Goal: Transaction & Acquisition: Obtain resource

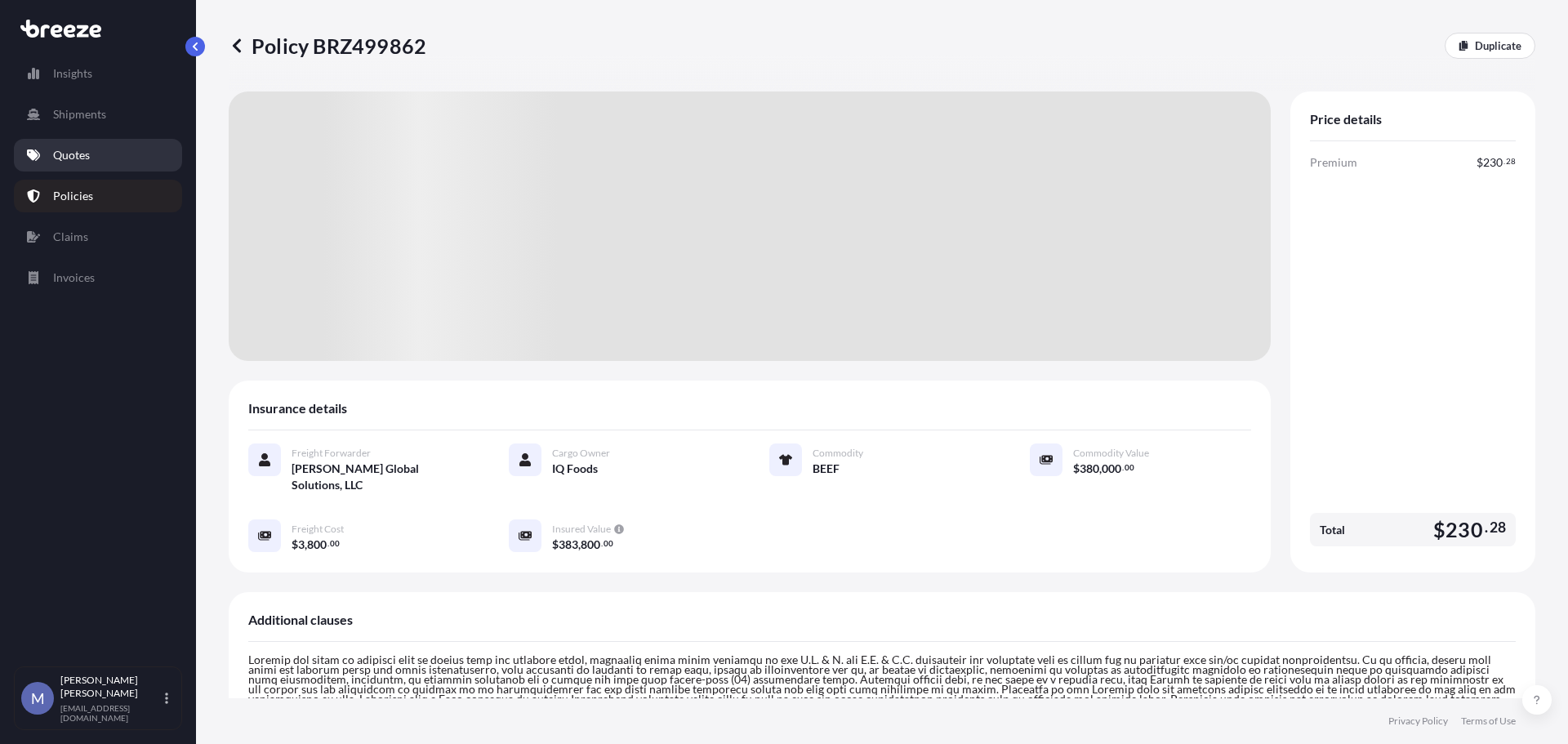
click at [79, 151] on p "Quotes" at bounding box center [71, 156] width 37 height 16
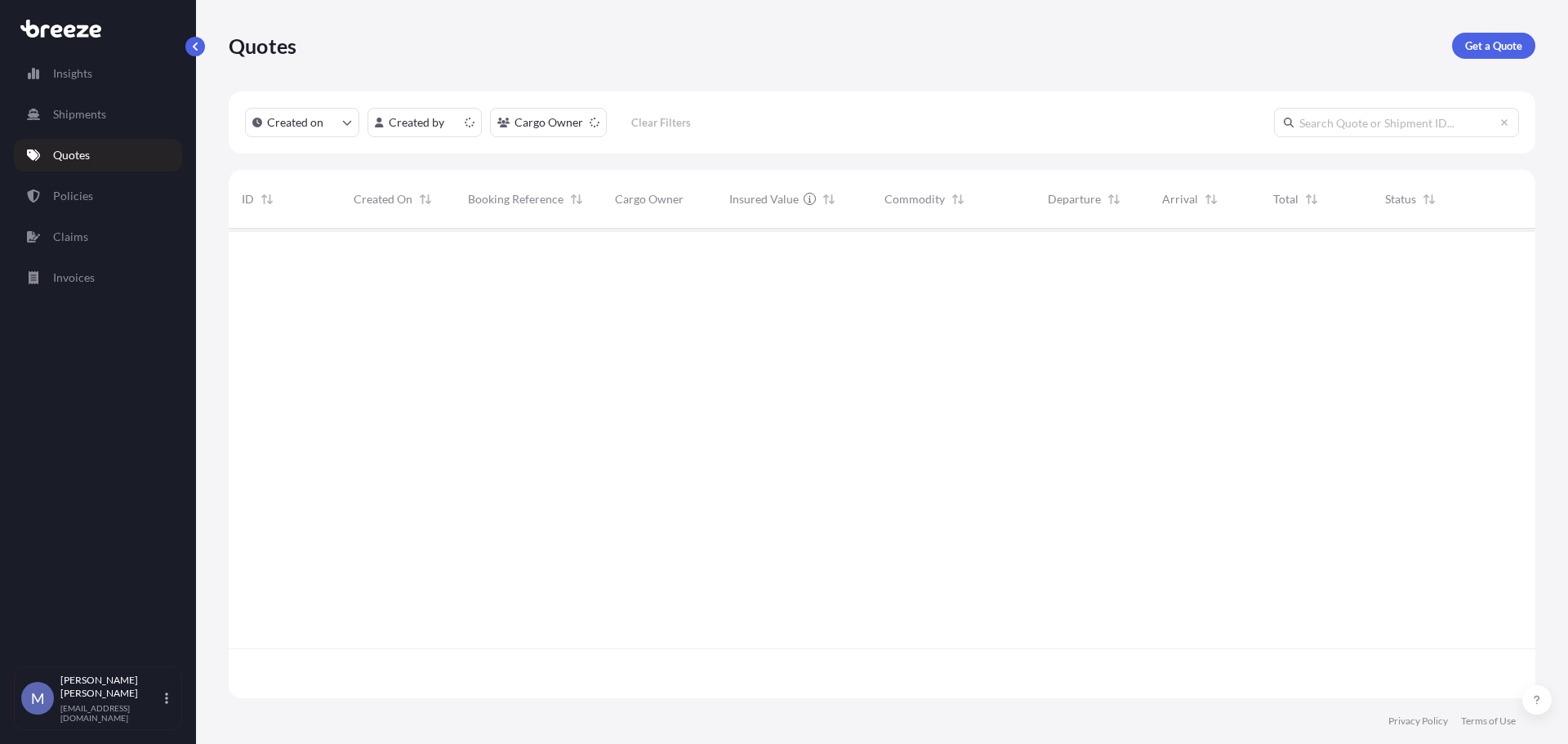
scroll to position [467, 1295]
click at [103, 199] on link "Policies" at bounding box center [97, 196] width 168 height 33
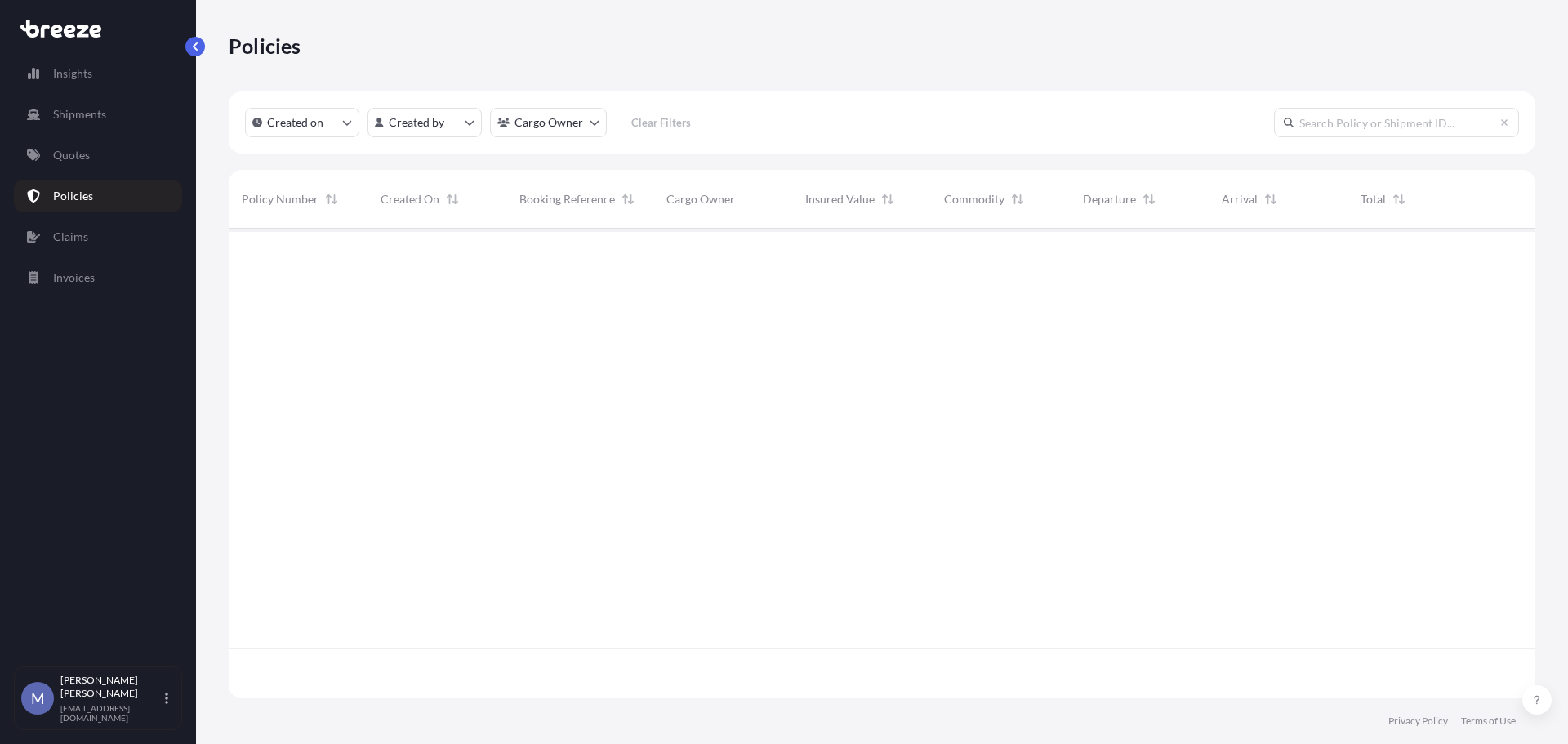
scroll to position [467, 1295]
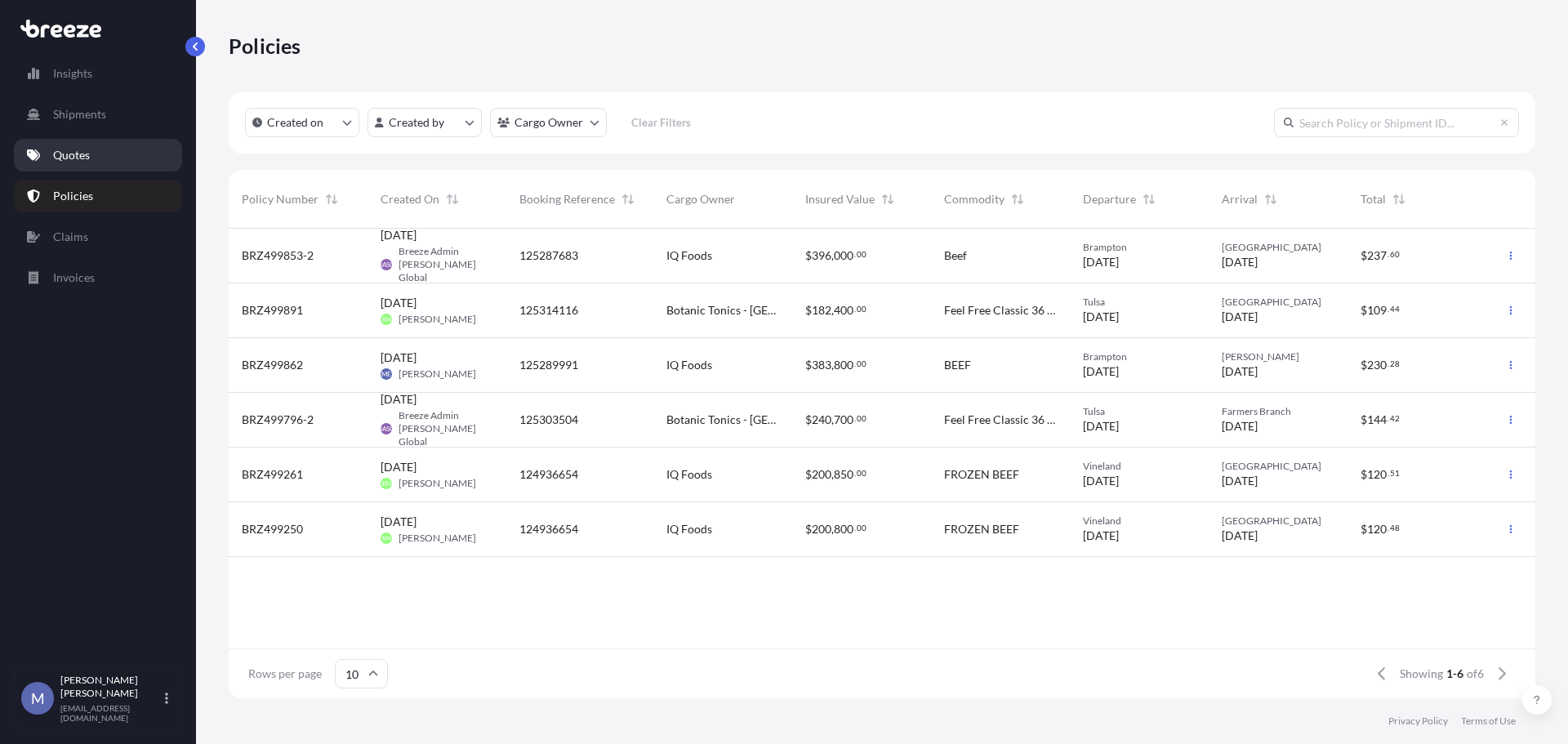
click at [66, 157] on p "Quotes" at bounding box center [71, 156] width 37 height 16
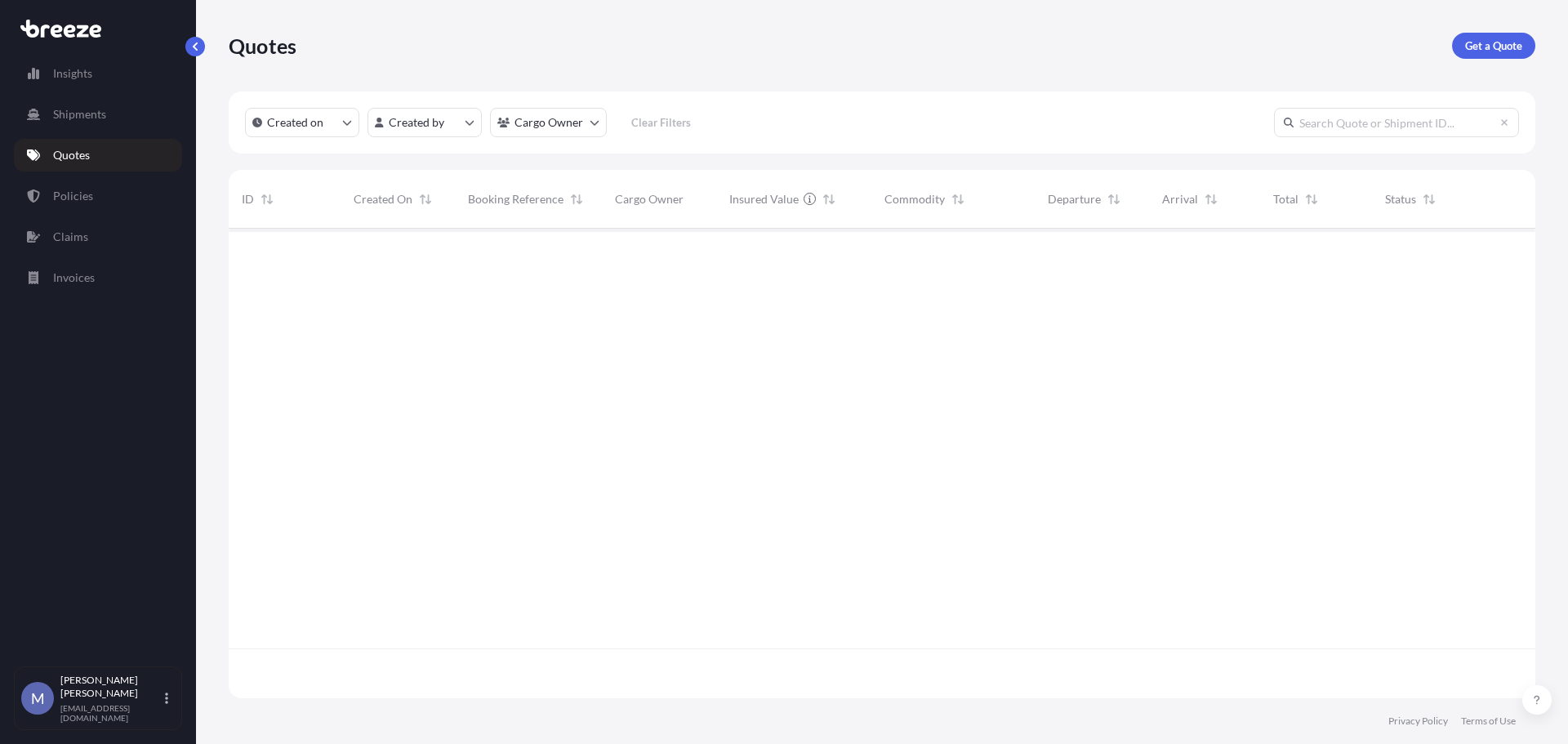
scroll to position [467, 1295]
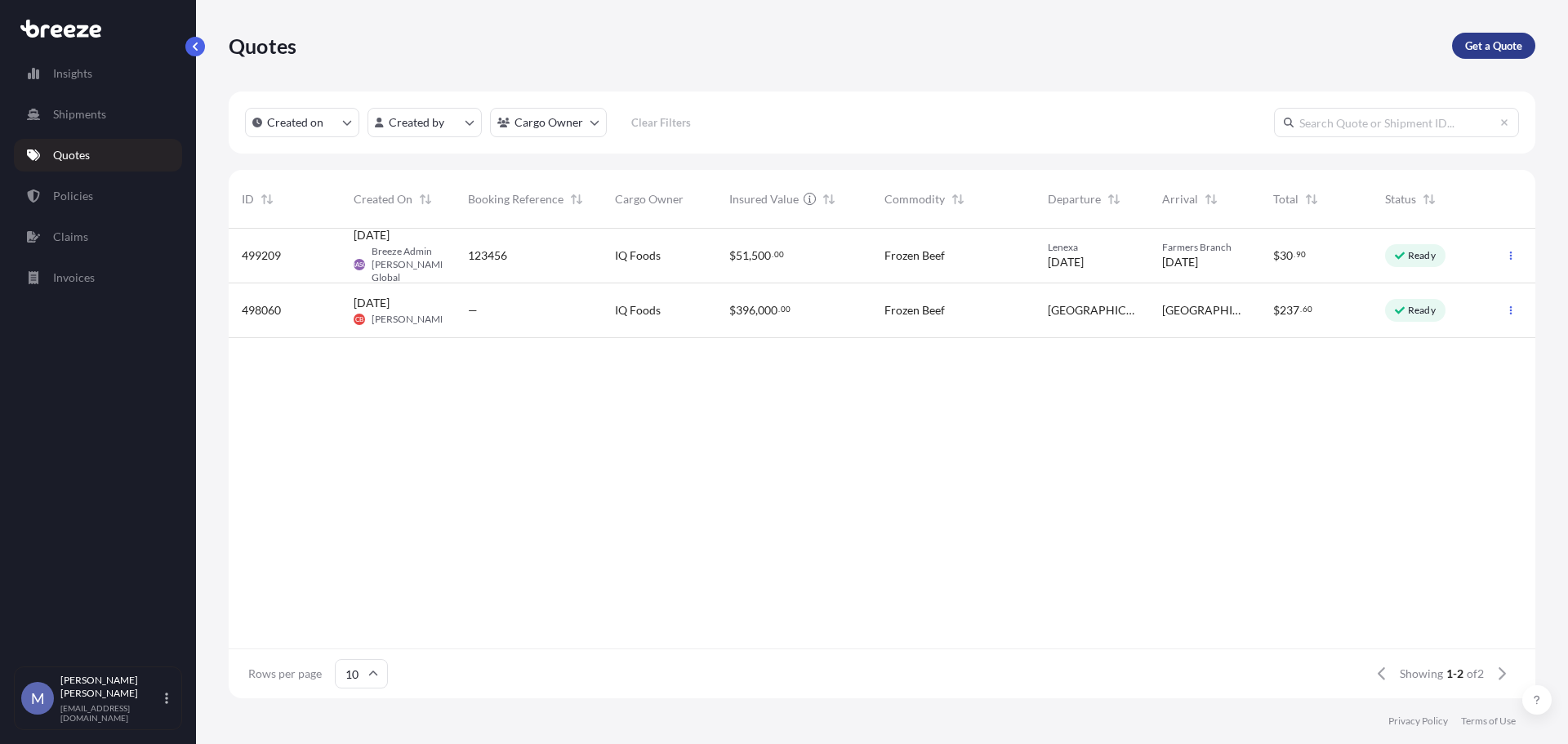
click at [1501, 40] on p "Get a Quote" at bounding box center [1493, 46] width 57 height 16
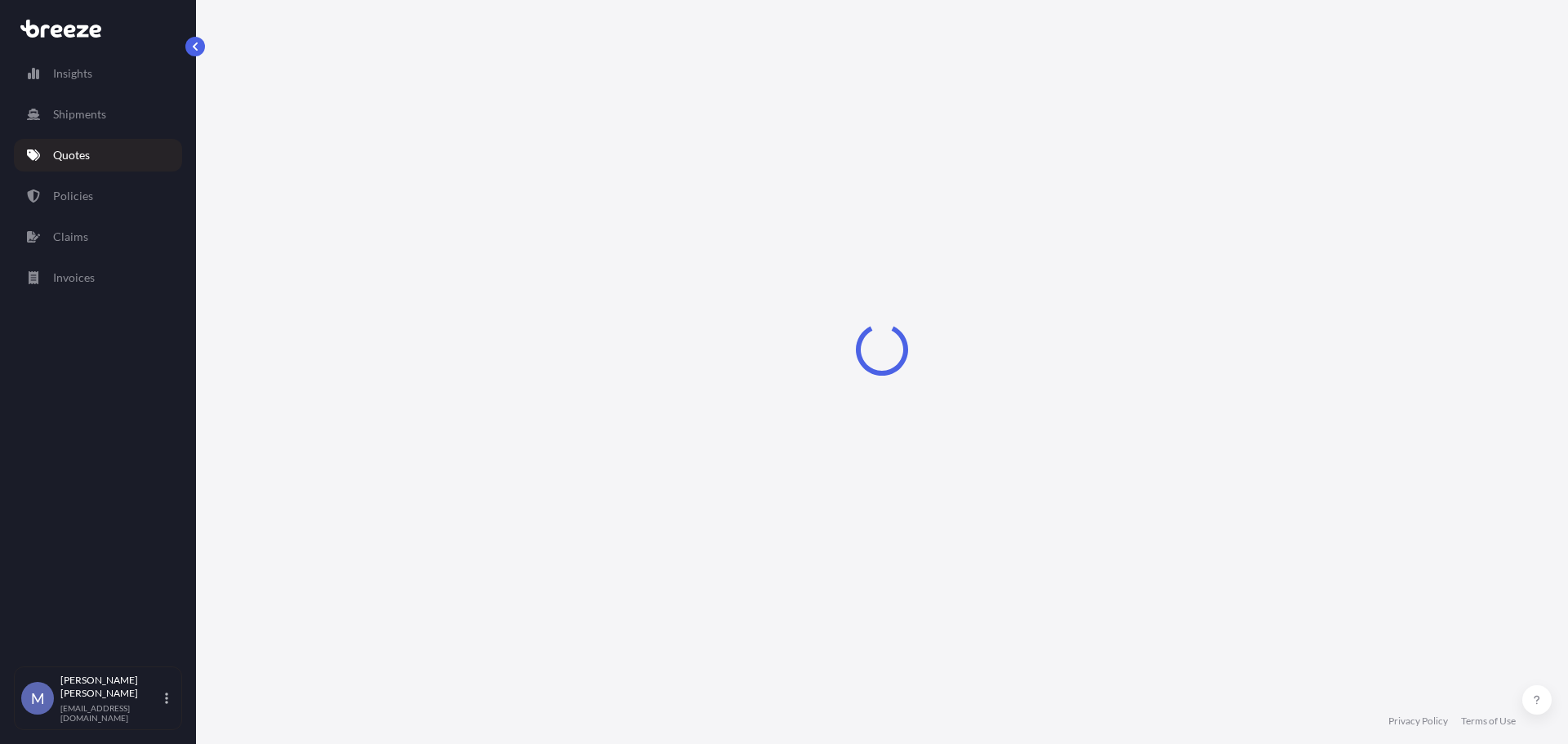
select select "Road"
select select "1"
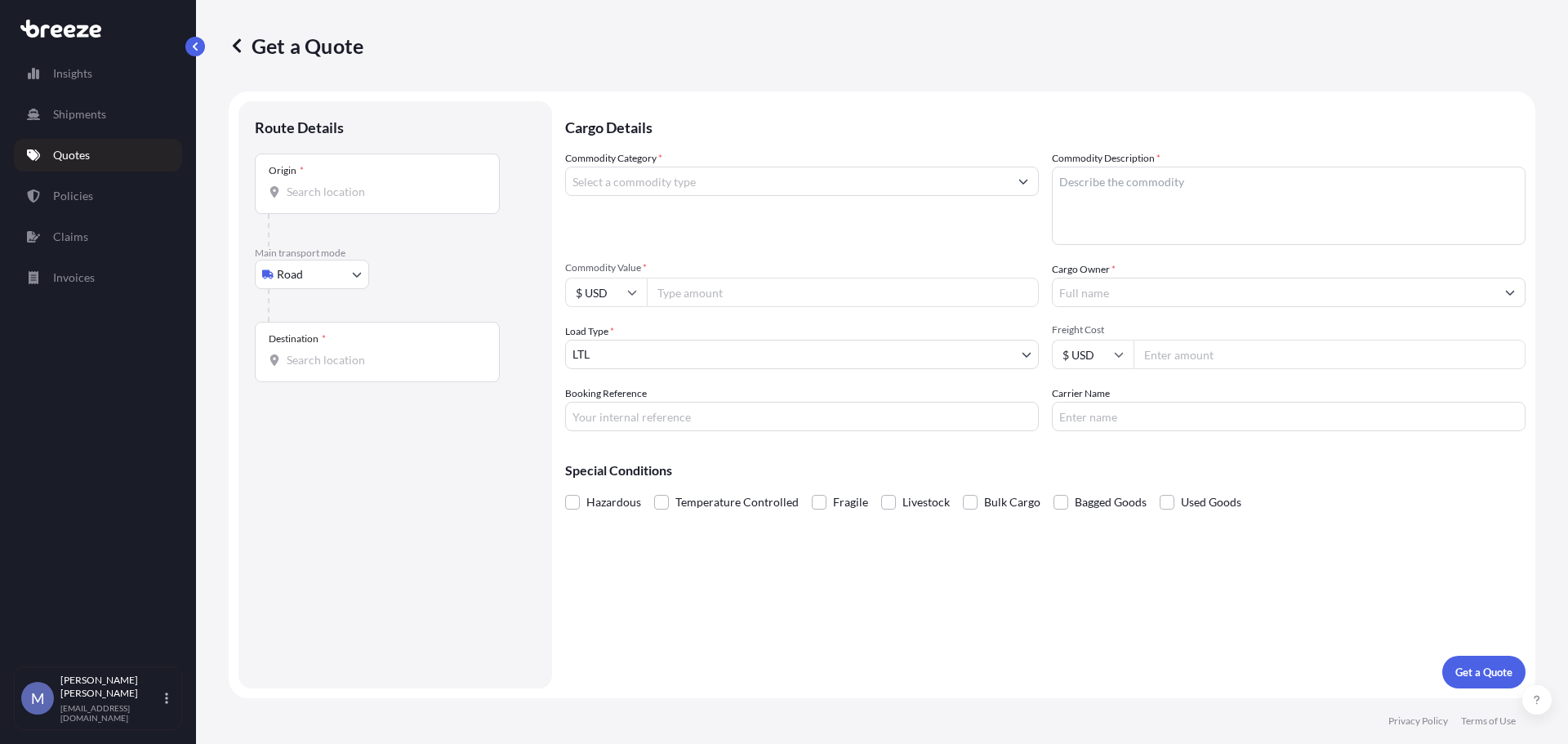
click at [693, 186] on input "Commodity Category *" at bounding box center [787, 181] width 443 height 29
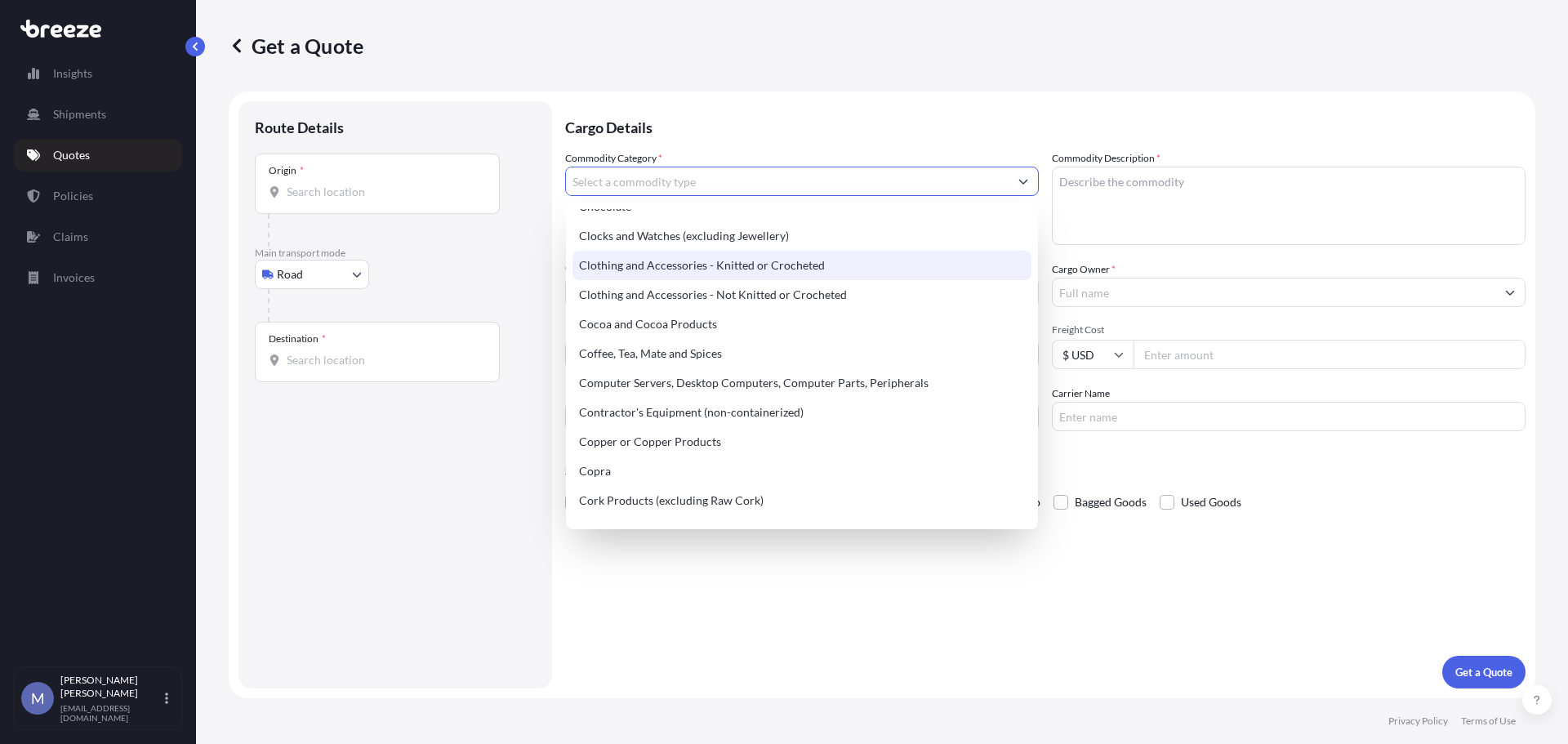
scroll to position [571, 0]
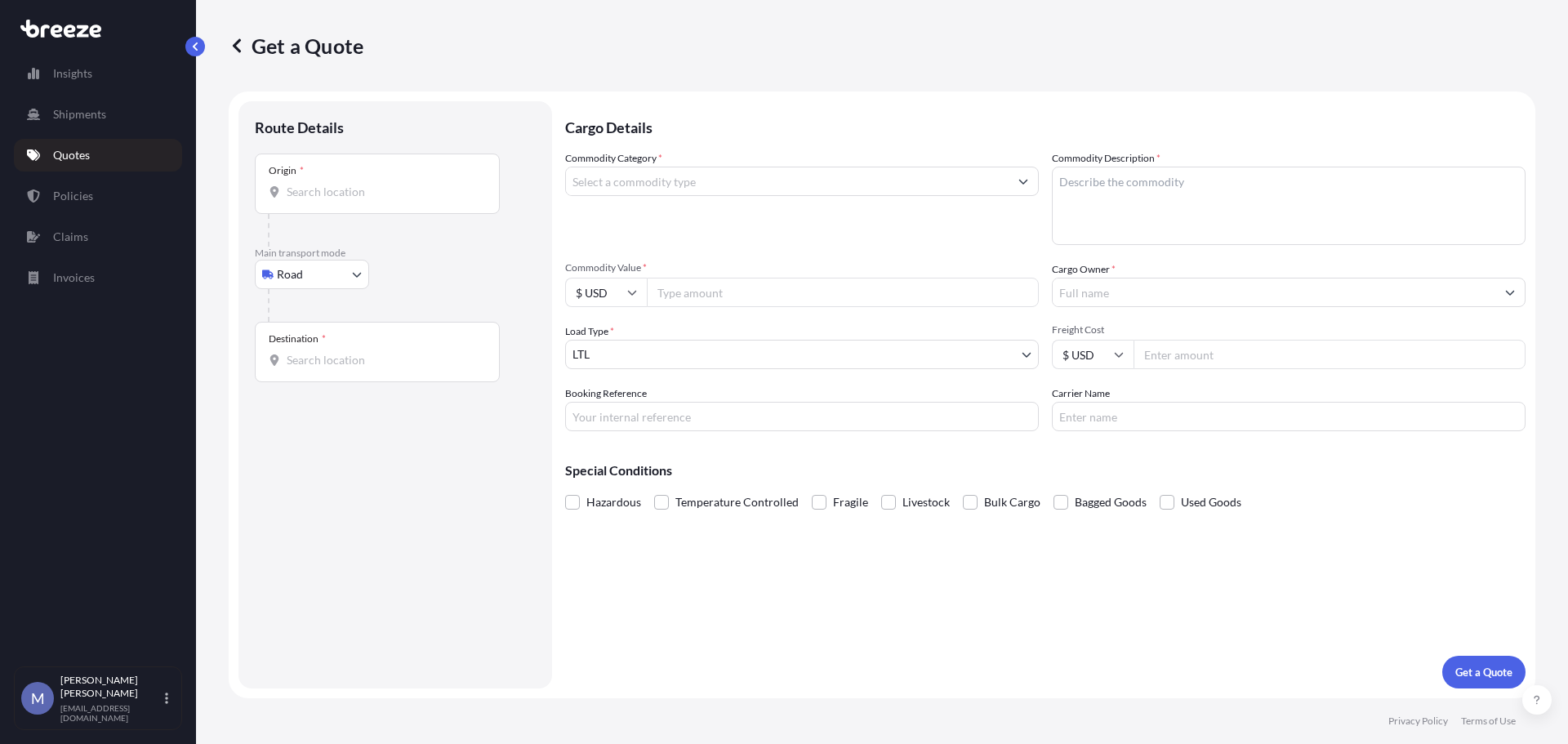
click at [757, 180] on input "Commodity Category *" at bounding box center [787, 181] width 443 height 29
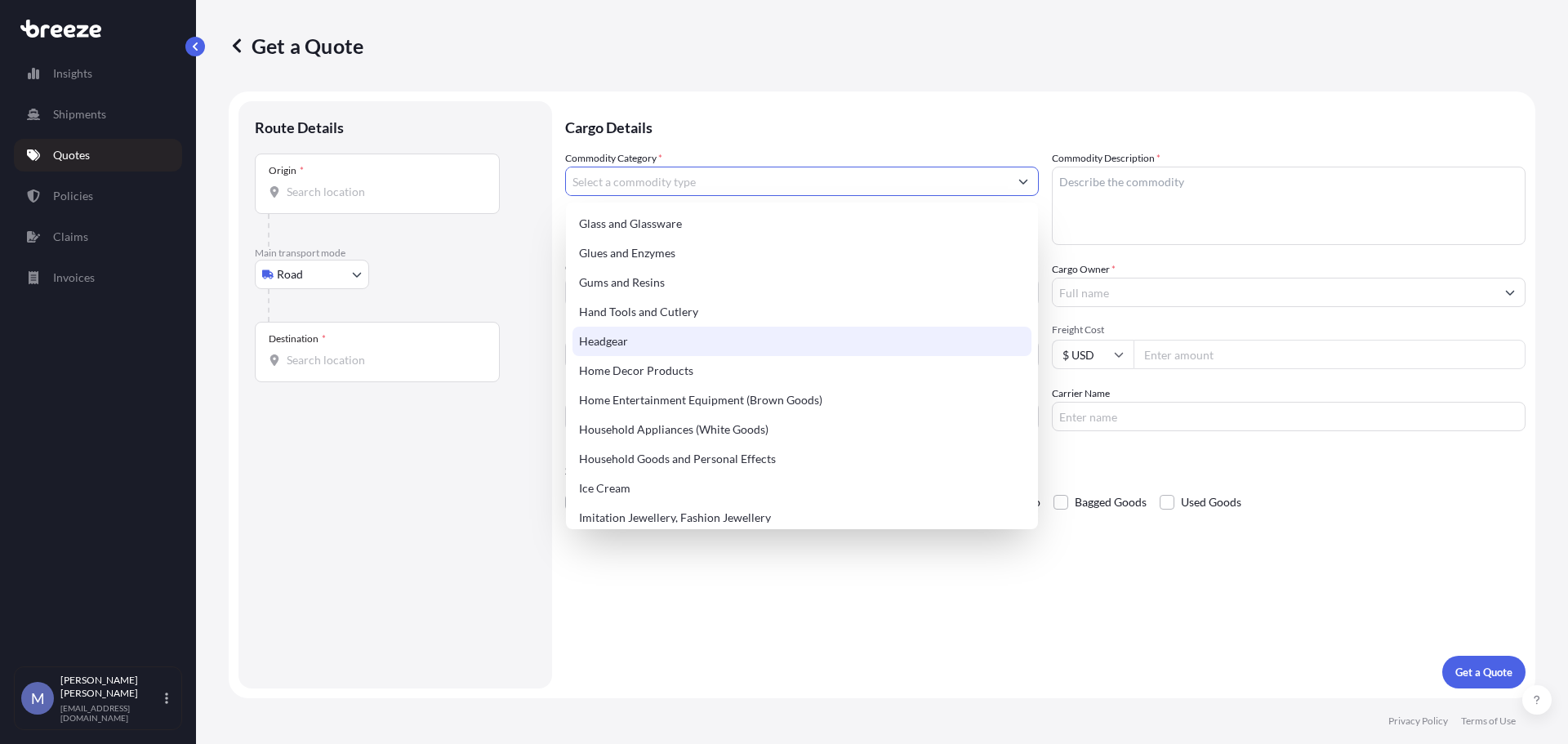
scroll to position [1633, 0]
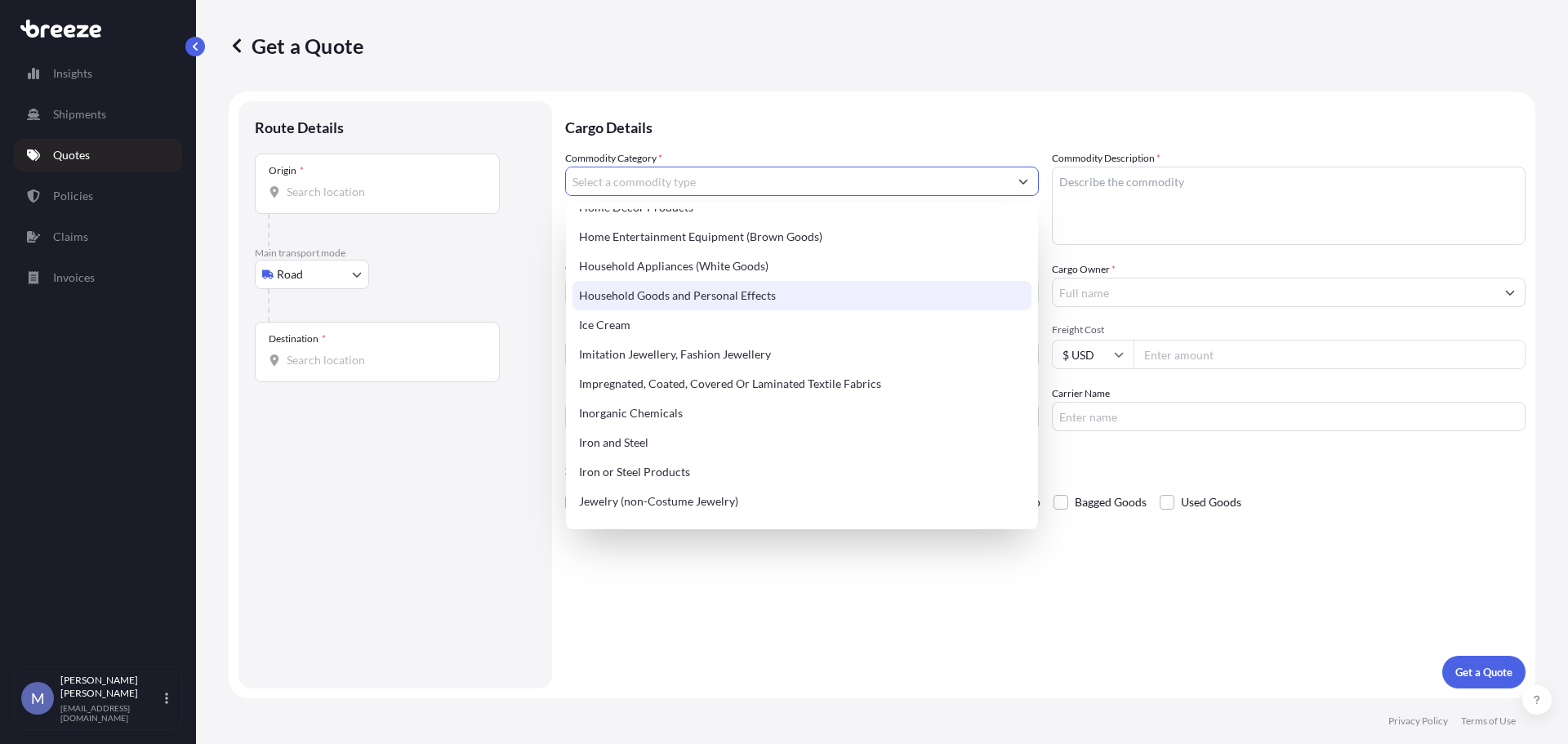
click at [716, 294] on div "Household Goods and Personal Effects" at bounding box center [802, 295] width 459 height 29
type input "Household Goods and Personal Effects"
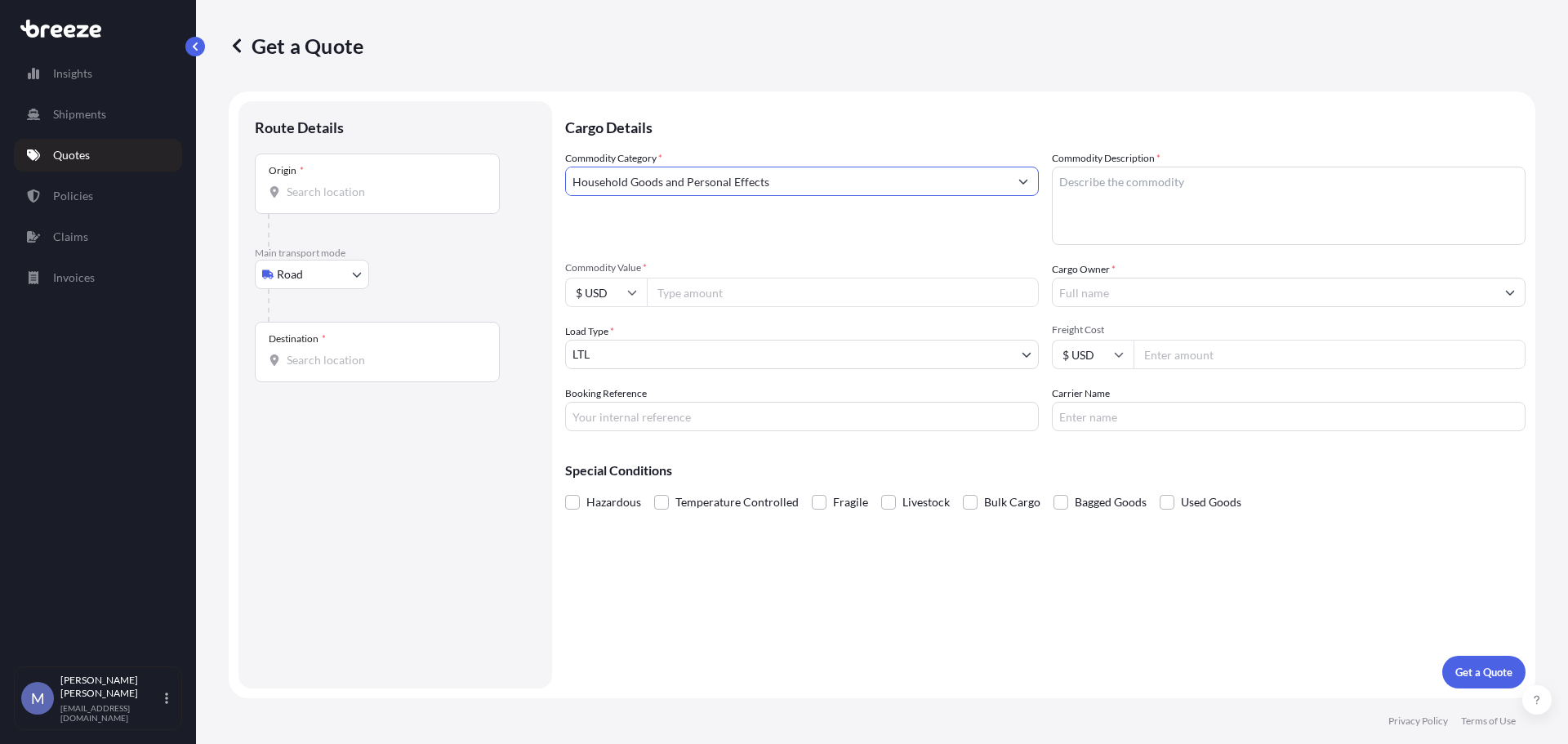
click at [1101, 198] on textarea "Commodity Description *" at bounding box center [1289, 205] width 474 height 79
type textarea "KAva Powder"
click at [1155, 291] on input "Cargo Owner *" at bounding box center [1274, 292] width 443 height 29
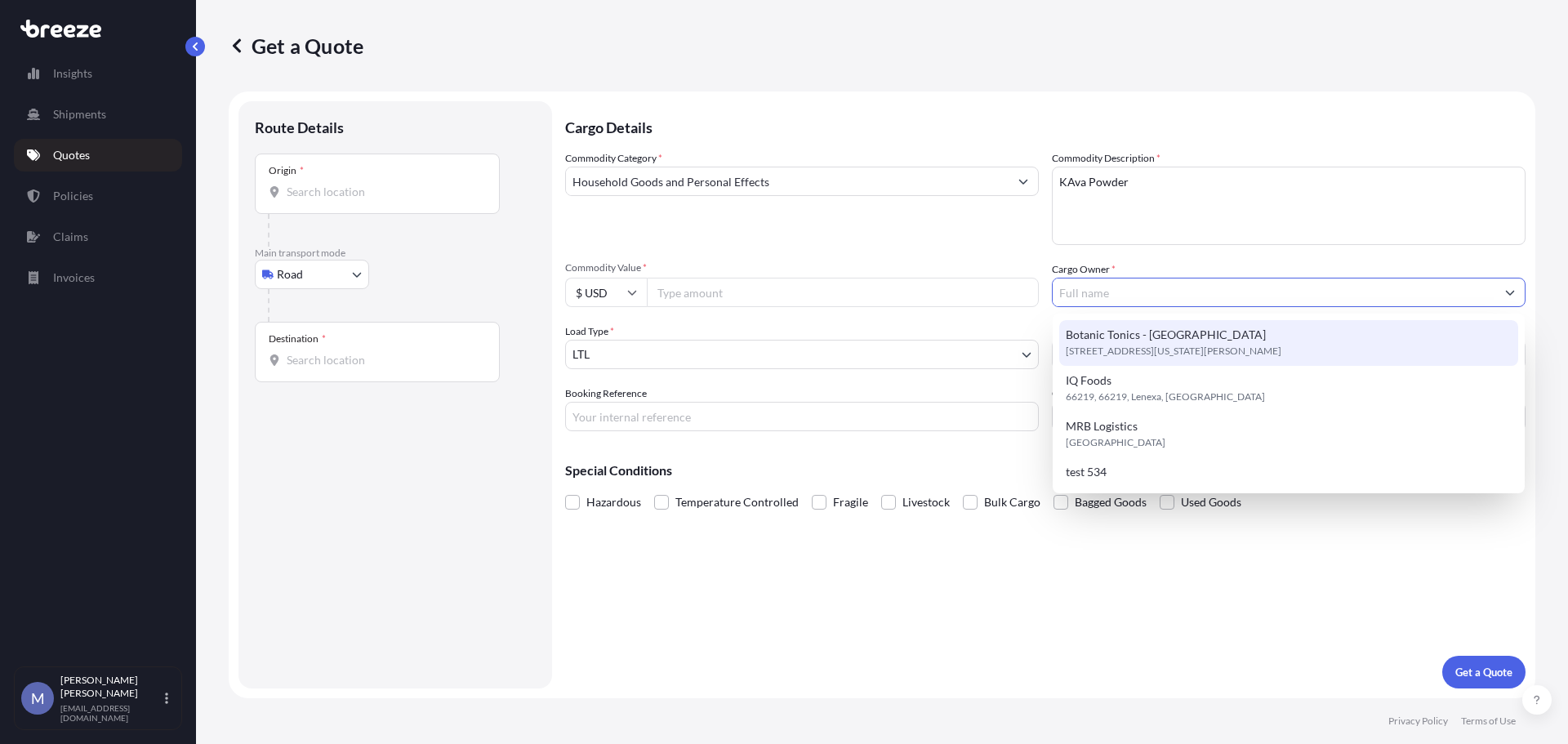
click at [1131, 330] on span "Botanic Tonics - [GEOGRAPHIC_DATA]" at bounding box center [1166, 335] width 200 height 16
type input "Botanic Tonics - [GEOGRAPHIC_DATA]"
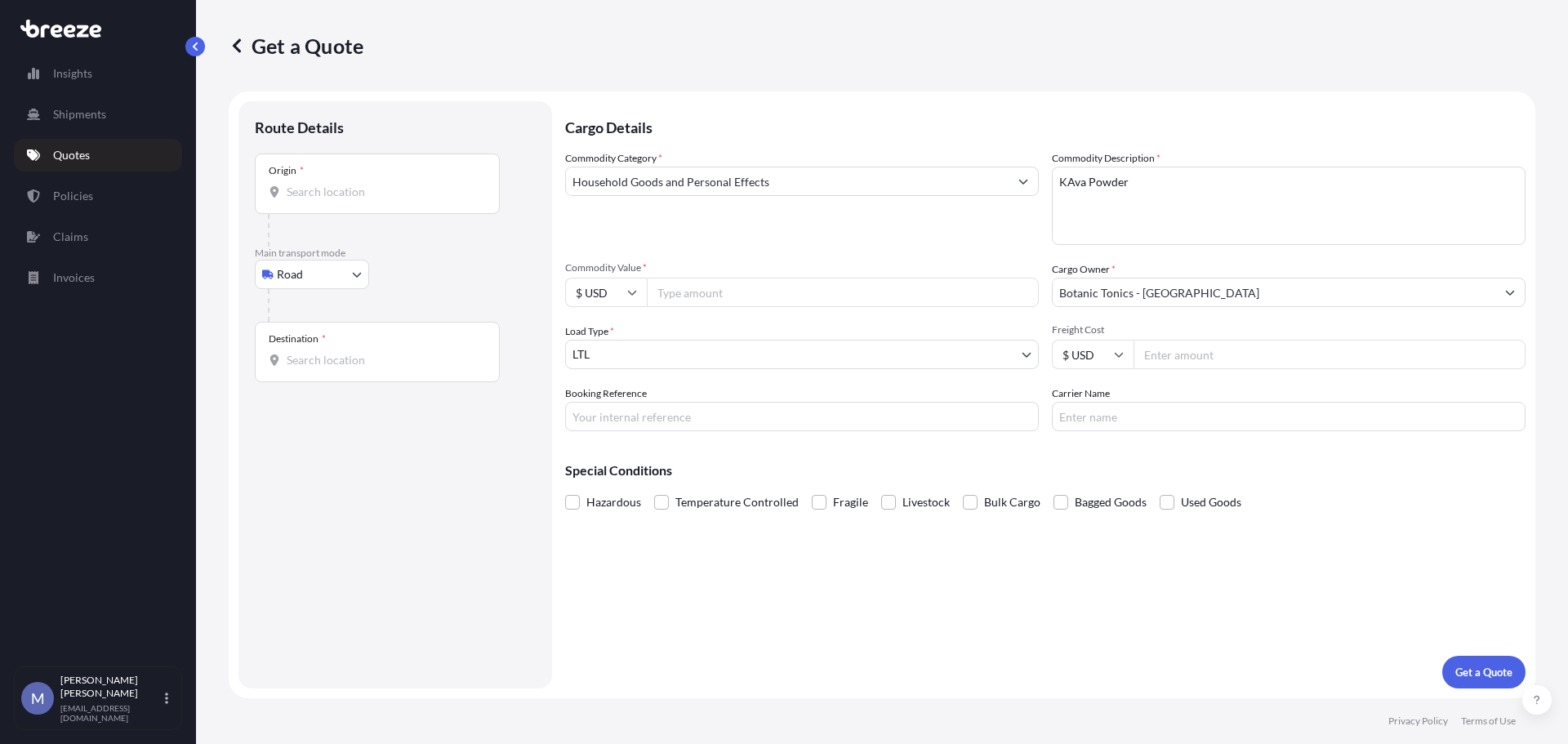
click at [711, 294] on input "Commodity Value *" at bounding box center [843, 292] width 392 height 29
type input "490000"
click at [779, 359] on body "4 options available. Insights Shipments Quotes Policies Claims Invoices M [PERS…" at bounding box center [784, 372] width 1568 height 744
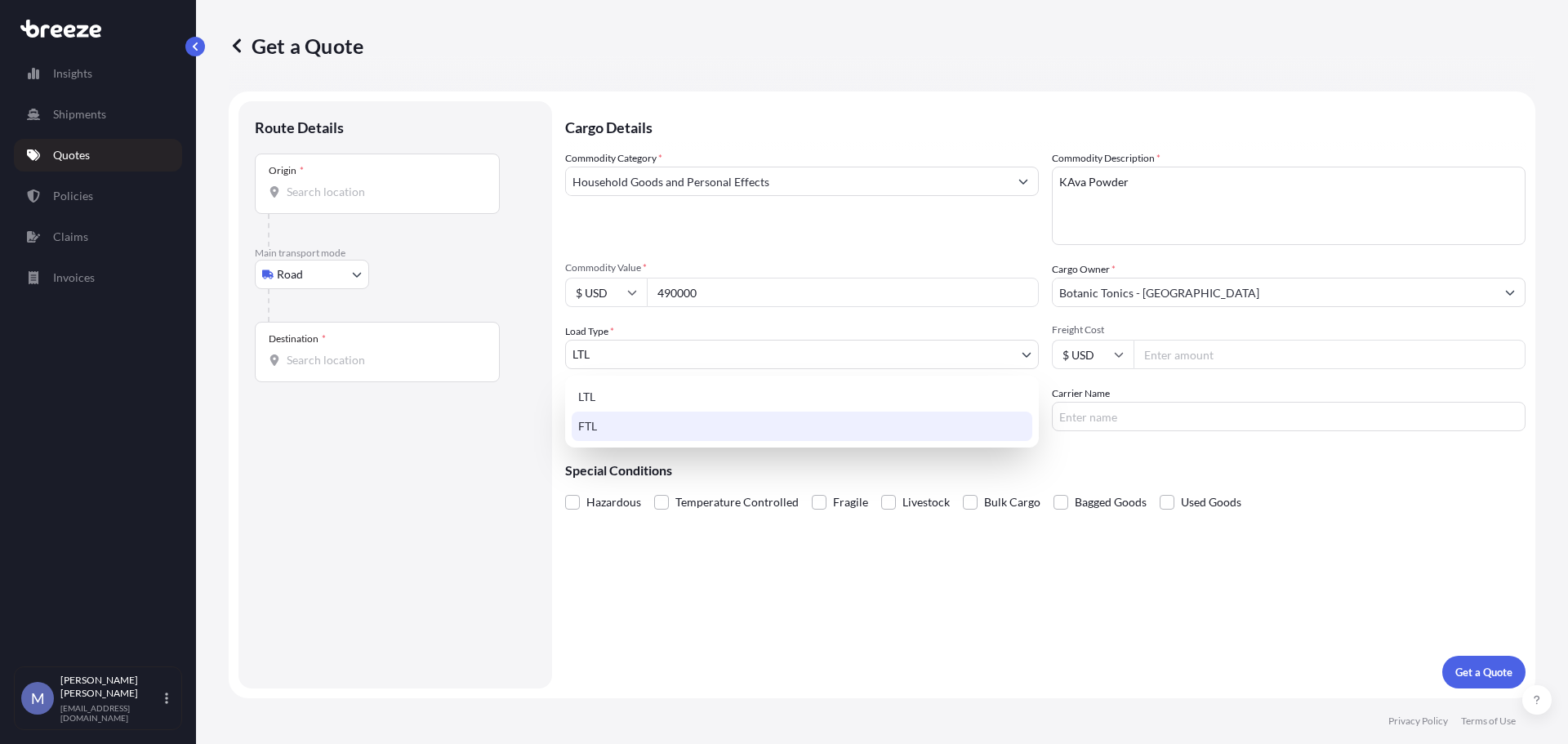
click at [629, 426] on div "FTL" at bounding box center [802, 426] width 461 height 29
select select "2"
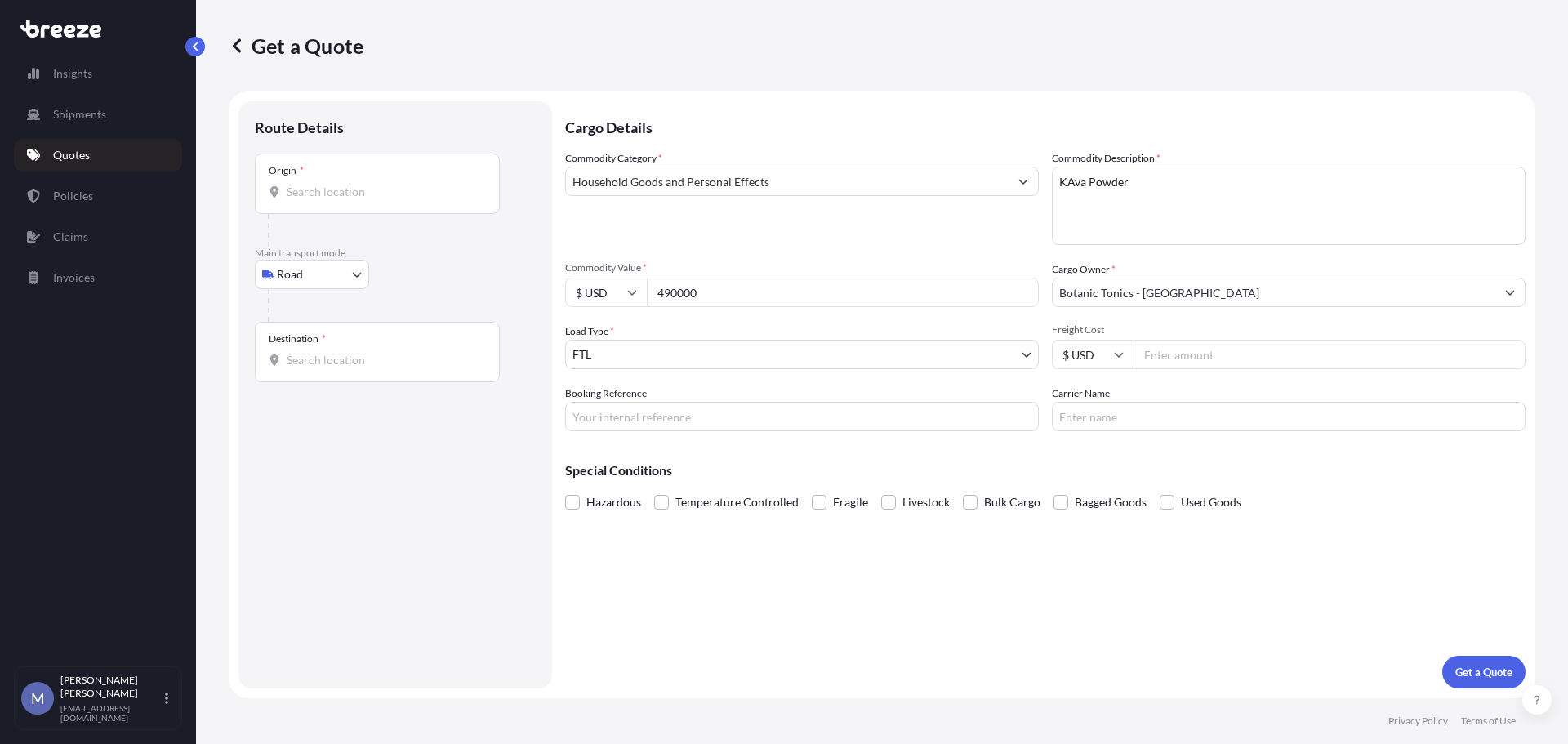
click at [336, 195] on input "Origin *" at bounding box center [382, 192] width 192 height 16
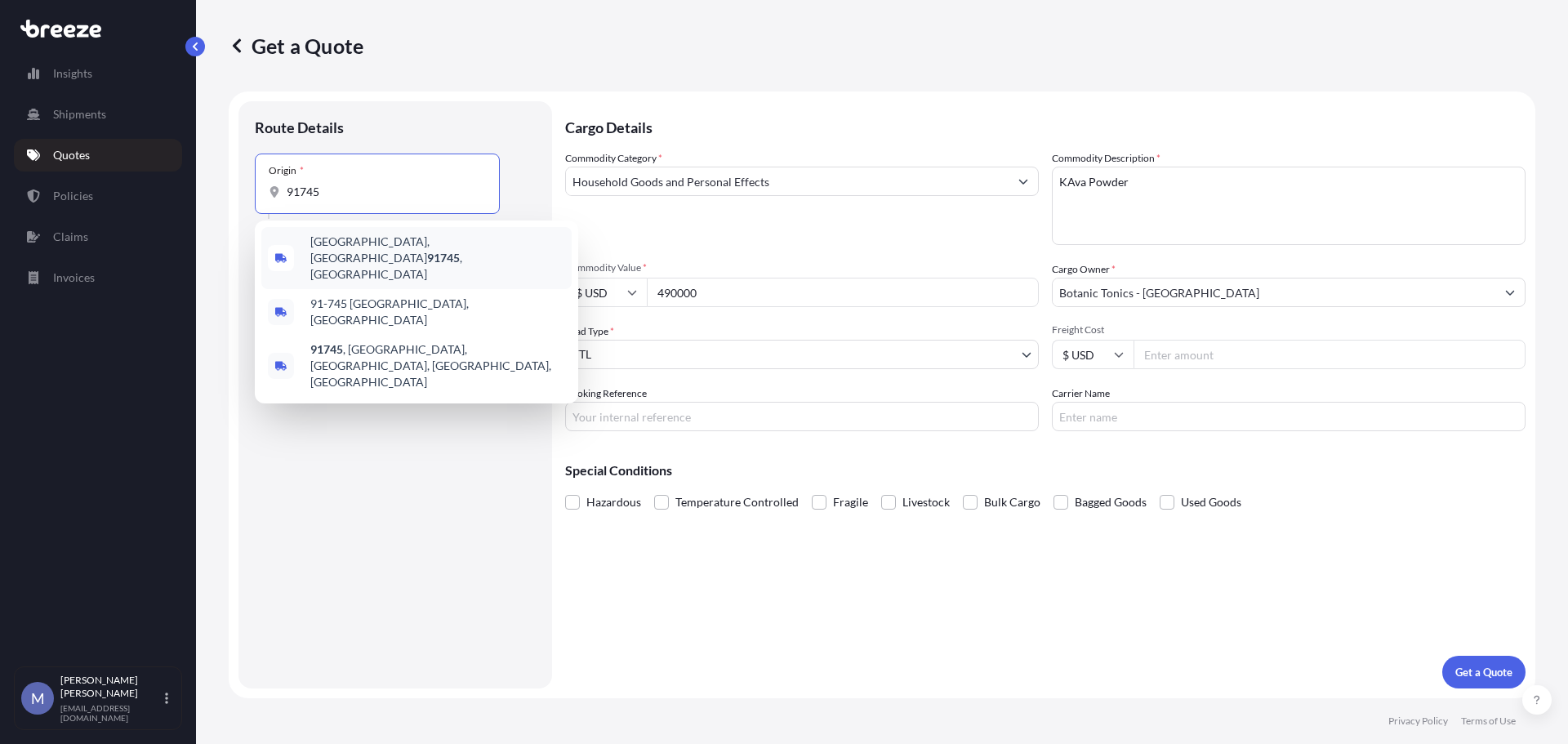
click at [350, 247] on span "[GEOGRAPHIC_DATA] , [GEOGRAPHIC_DATA]" at bounding box center [437, 258] width 255 height 49
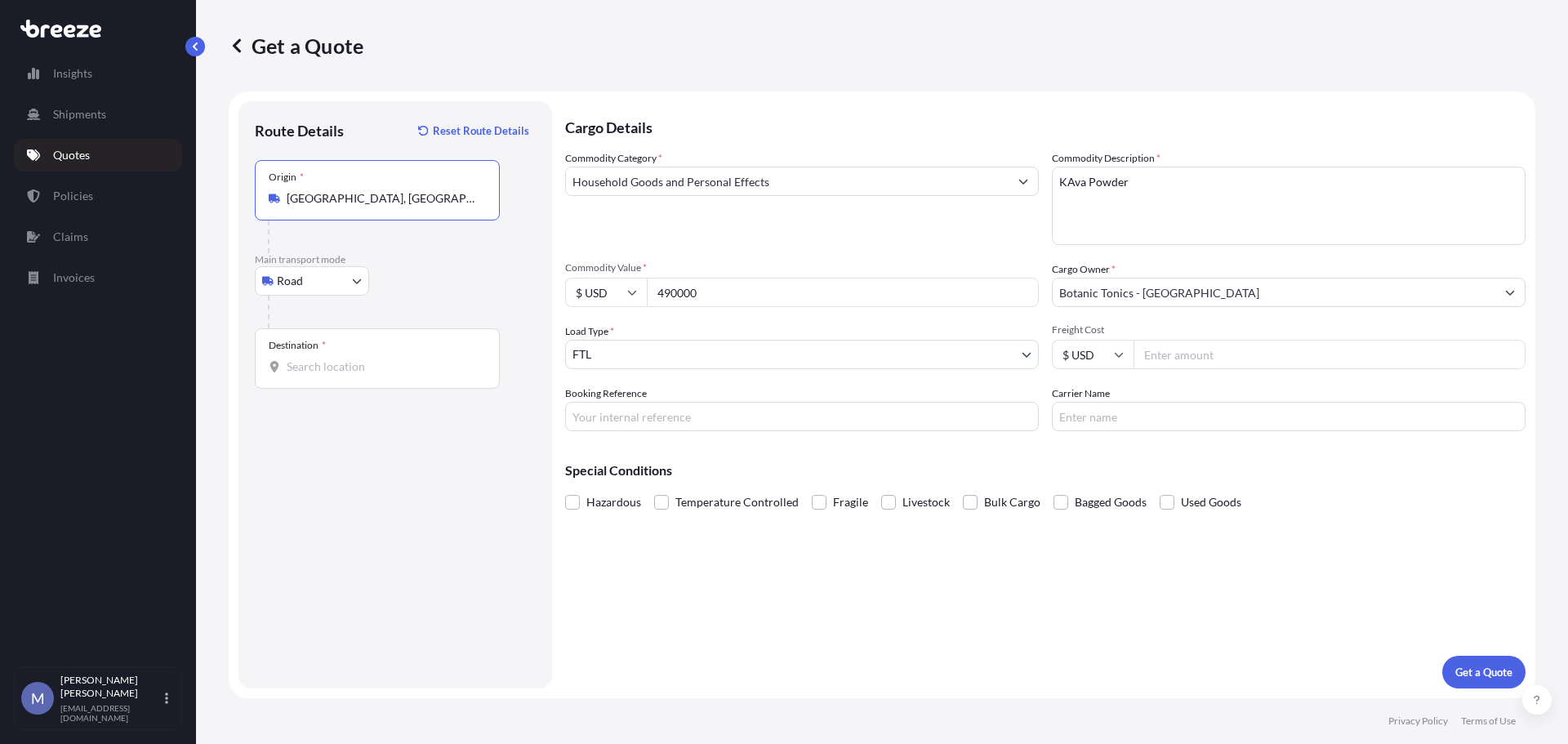
type input "[GEOGRAPHIC_DATA], [GEOGRAPHIC_DATA]"
click at [360, 360] on input "Destination *" at bounding box center [382, 367] width 192 height 16
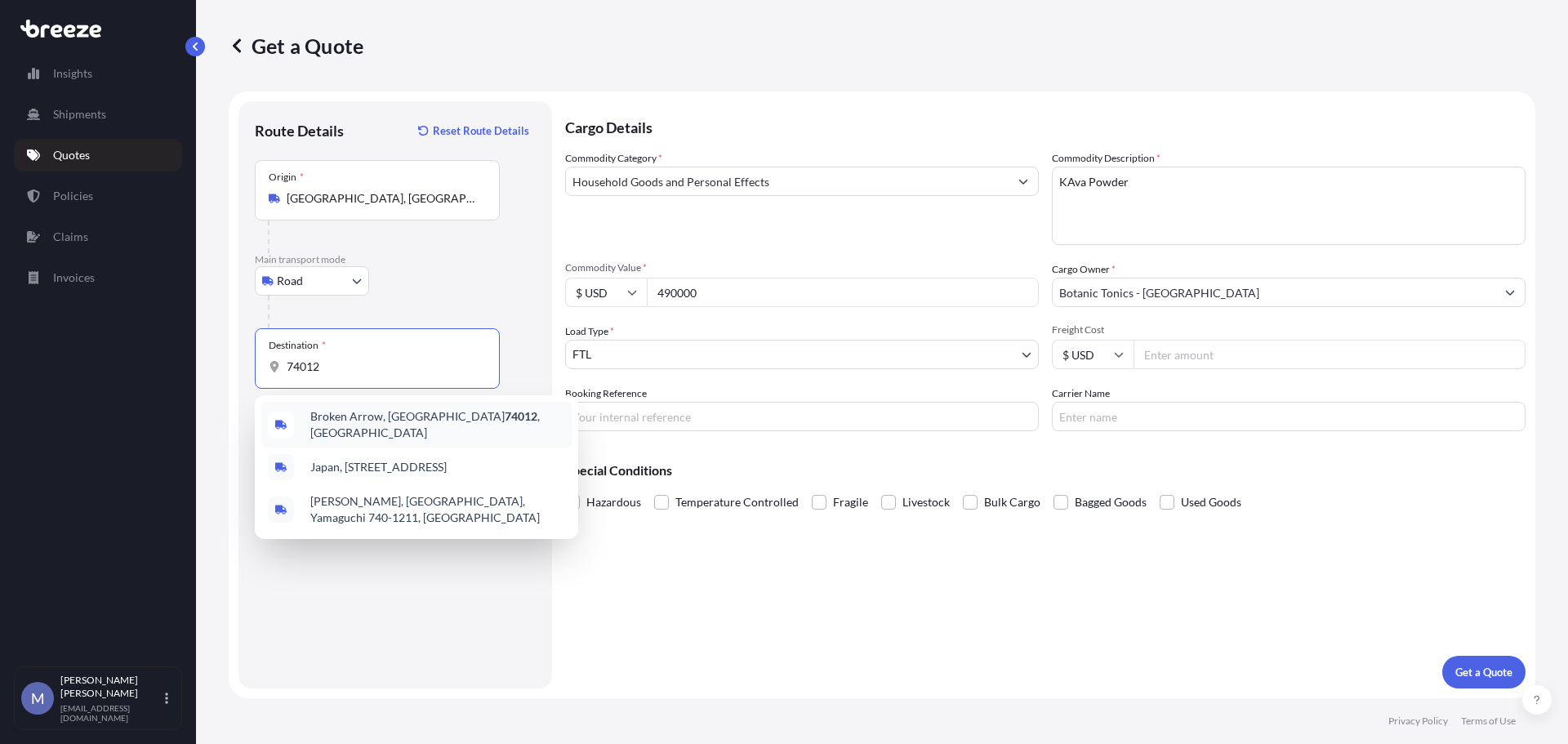
click at [378, 419] on span "Broken Arrow, OK 74012 , [GEOGRAPHIC_DATA]" at bounding box center [437, 425] width 255 height 33
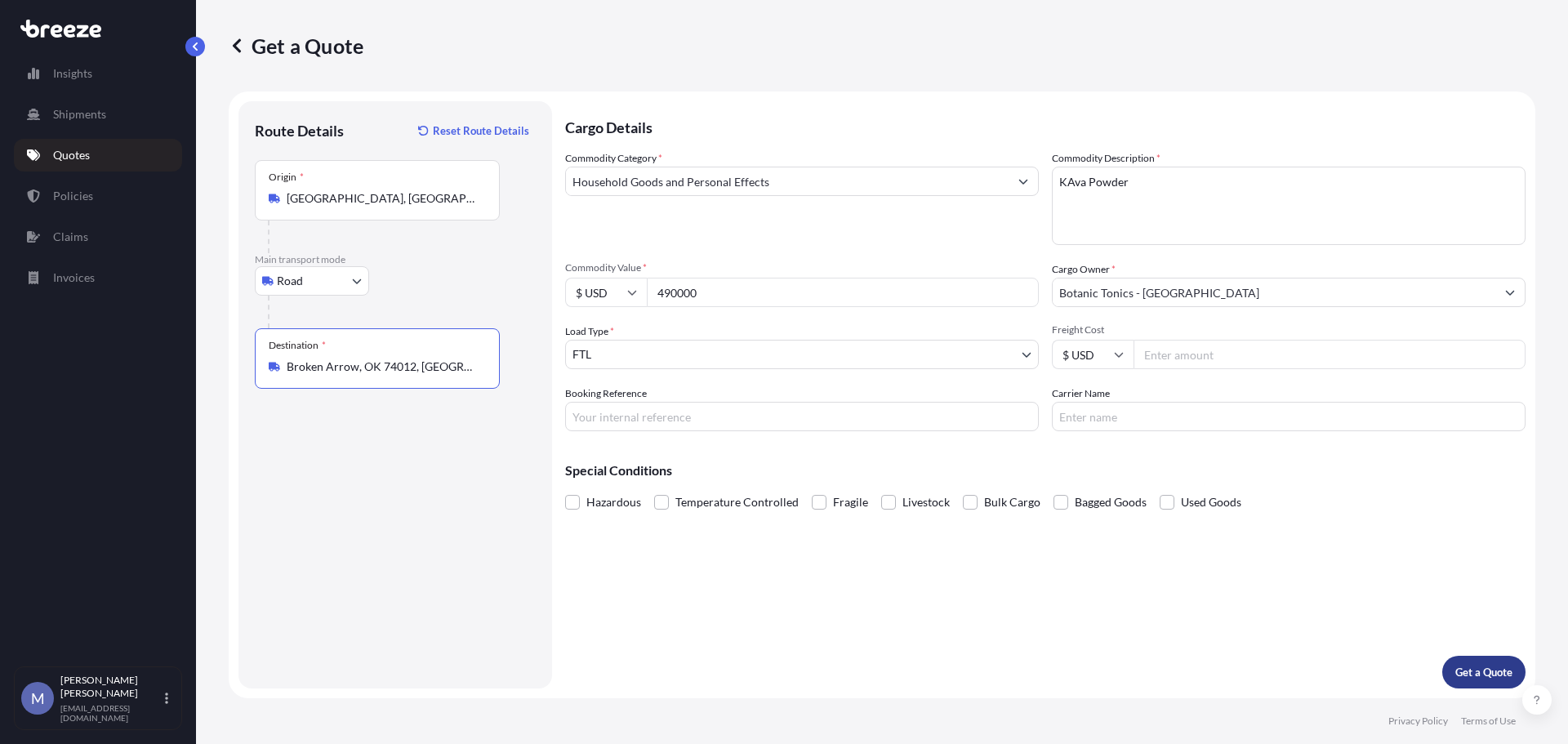
type input "Broken Arrow, OK 74012, [GEOGRAPHIC_DATA]"
click at [1481, 662] on button "Get a Quote" at bounding box center [1484, 672] width 84 height 33
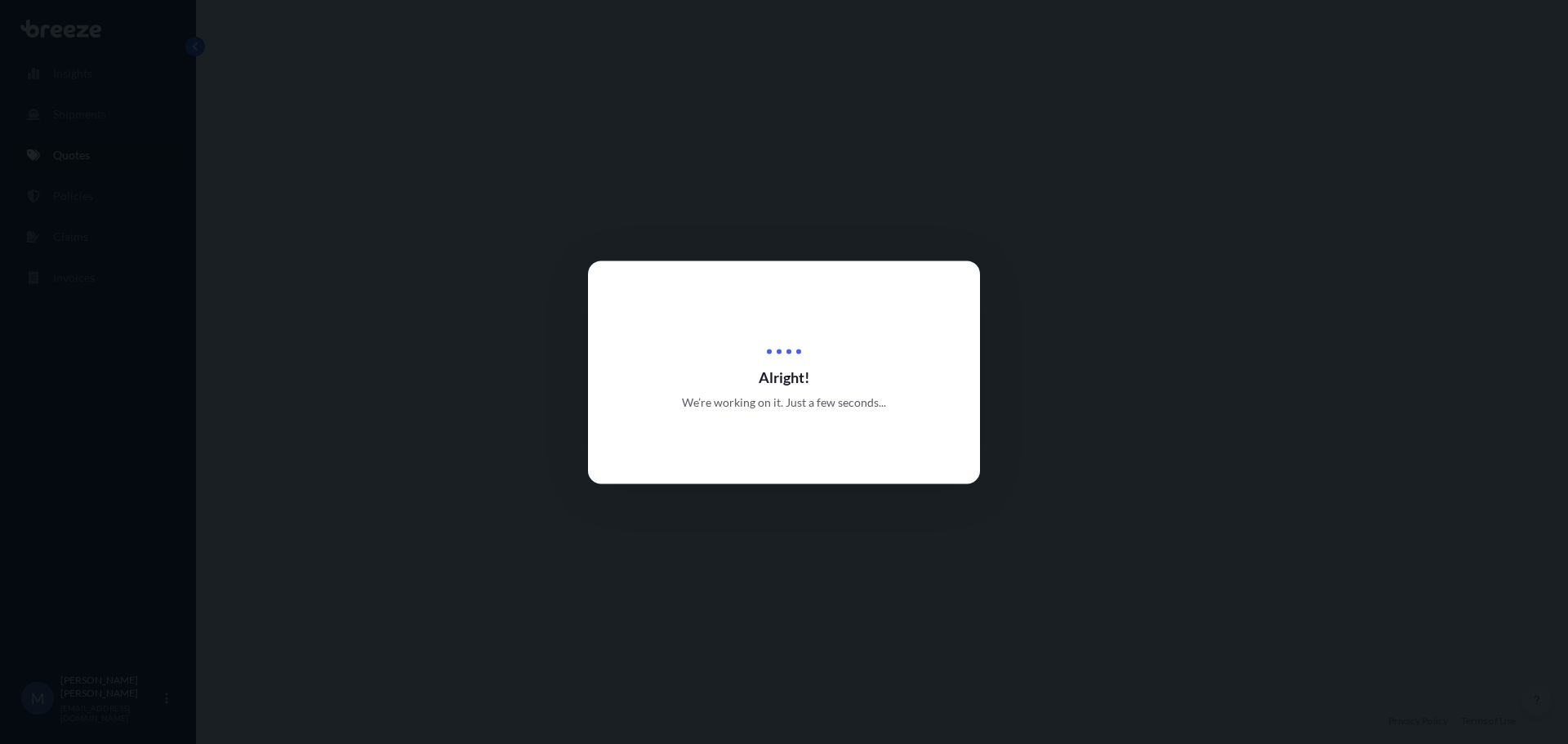
select select "Road"
select select "2"
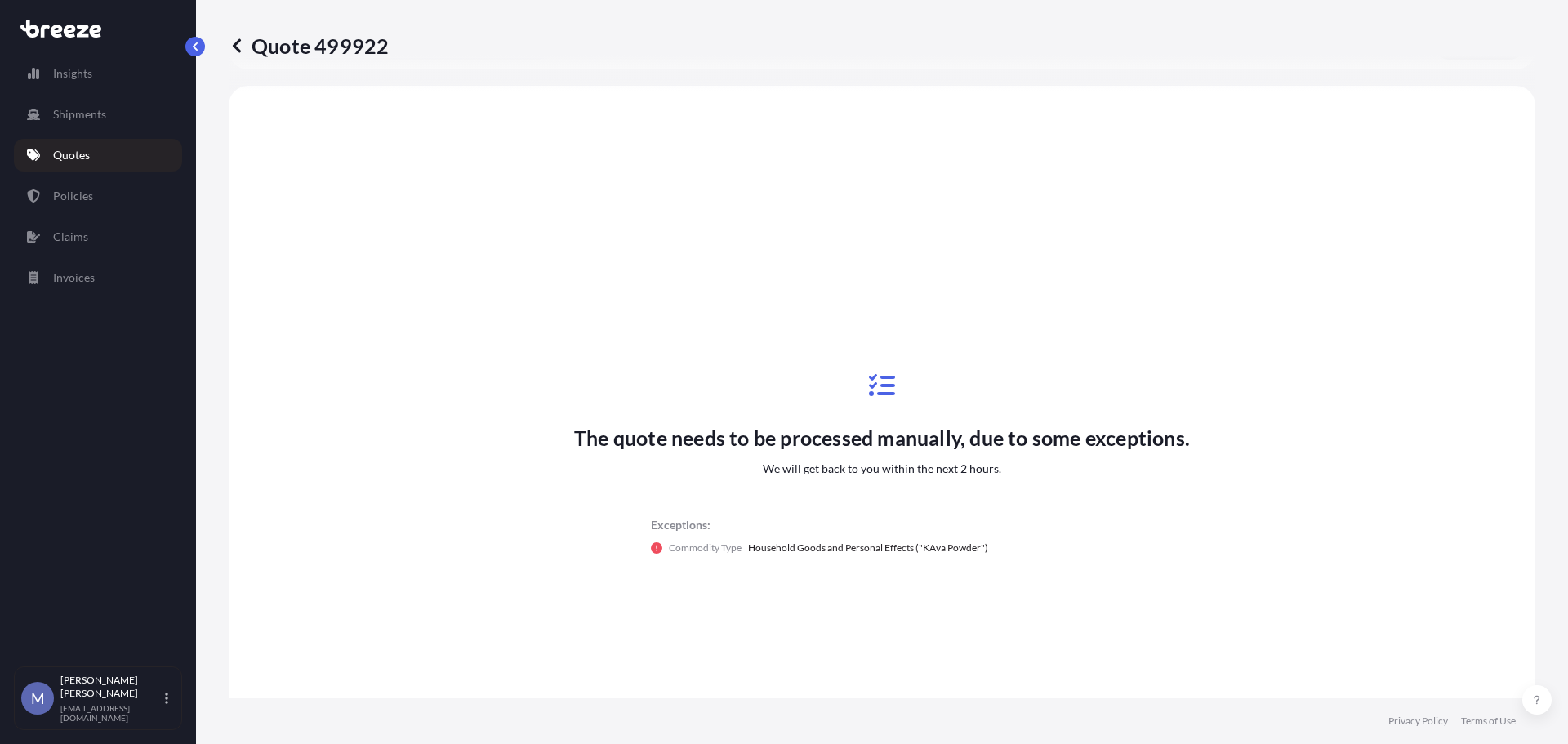
scroll to position [491, 0]
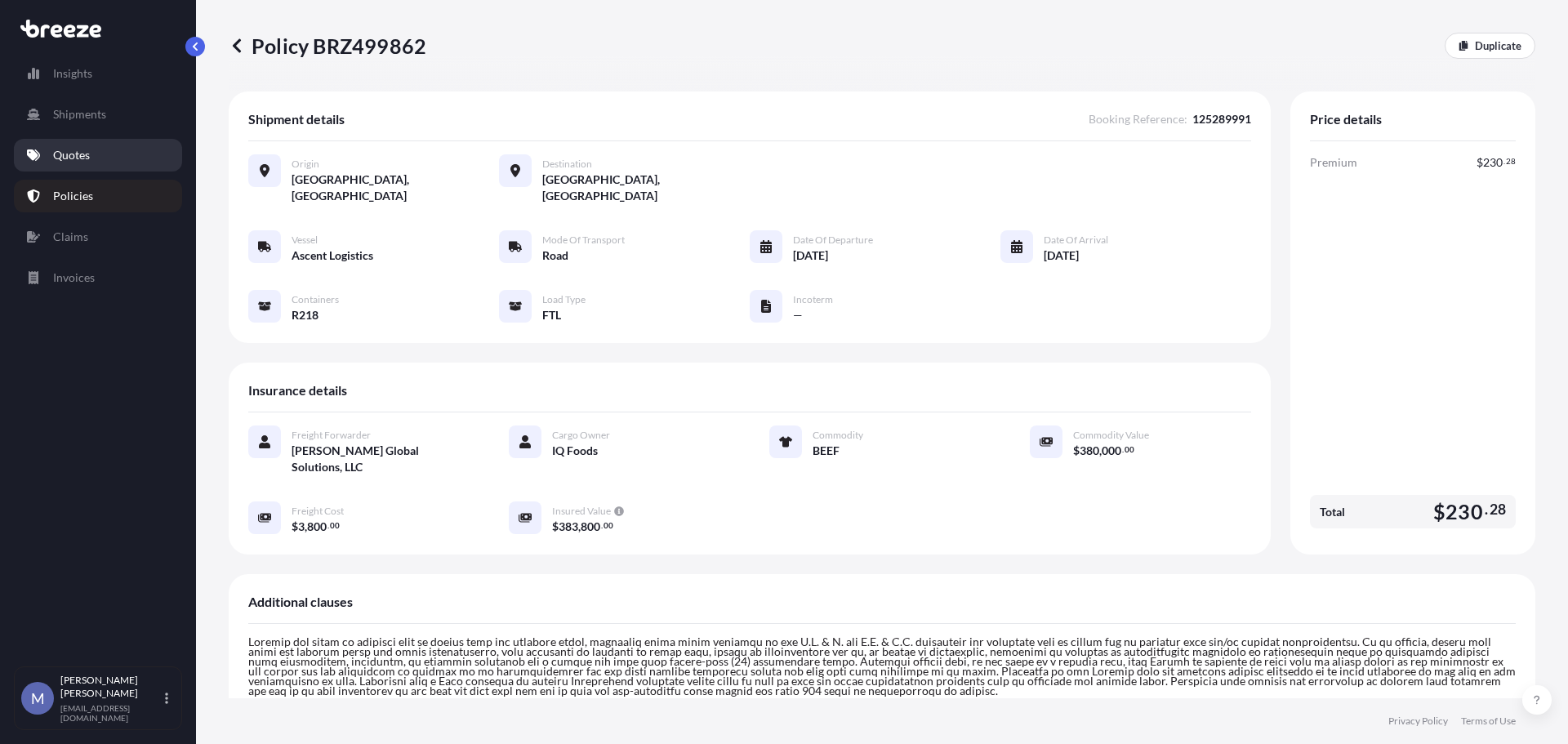
click at [84, 150] on p "Quotes" at bounding box center [71, 156] width 37 height 16
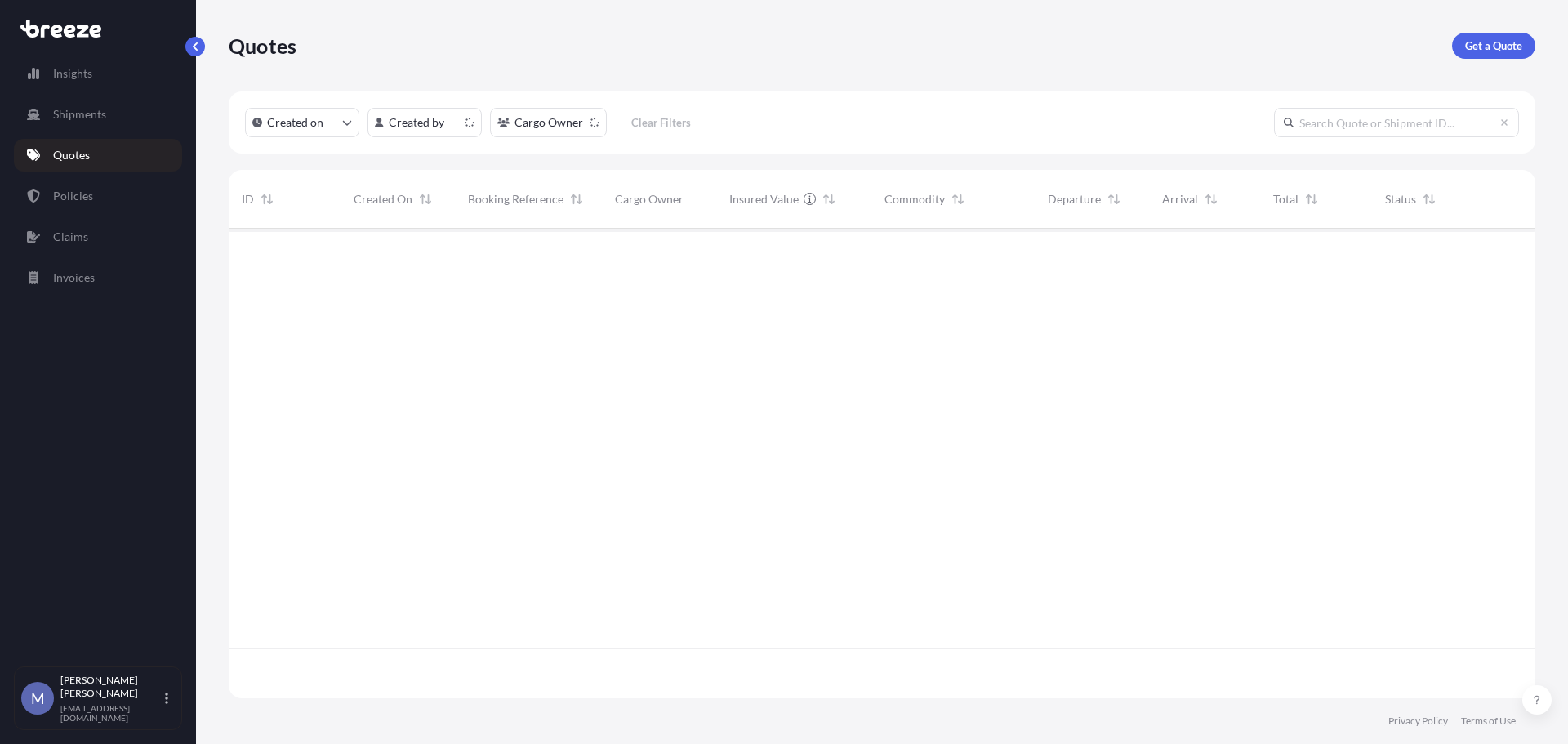
scroll to position [467, 1295]
click at [1497, 50] on p "Get a Quote" at bounding box center [1493, 46] width 57 height 16
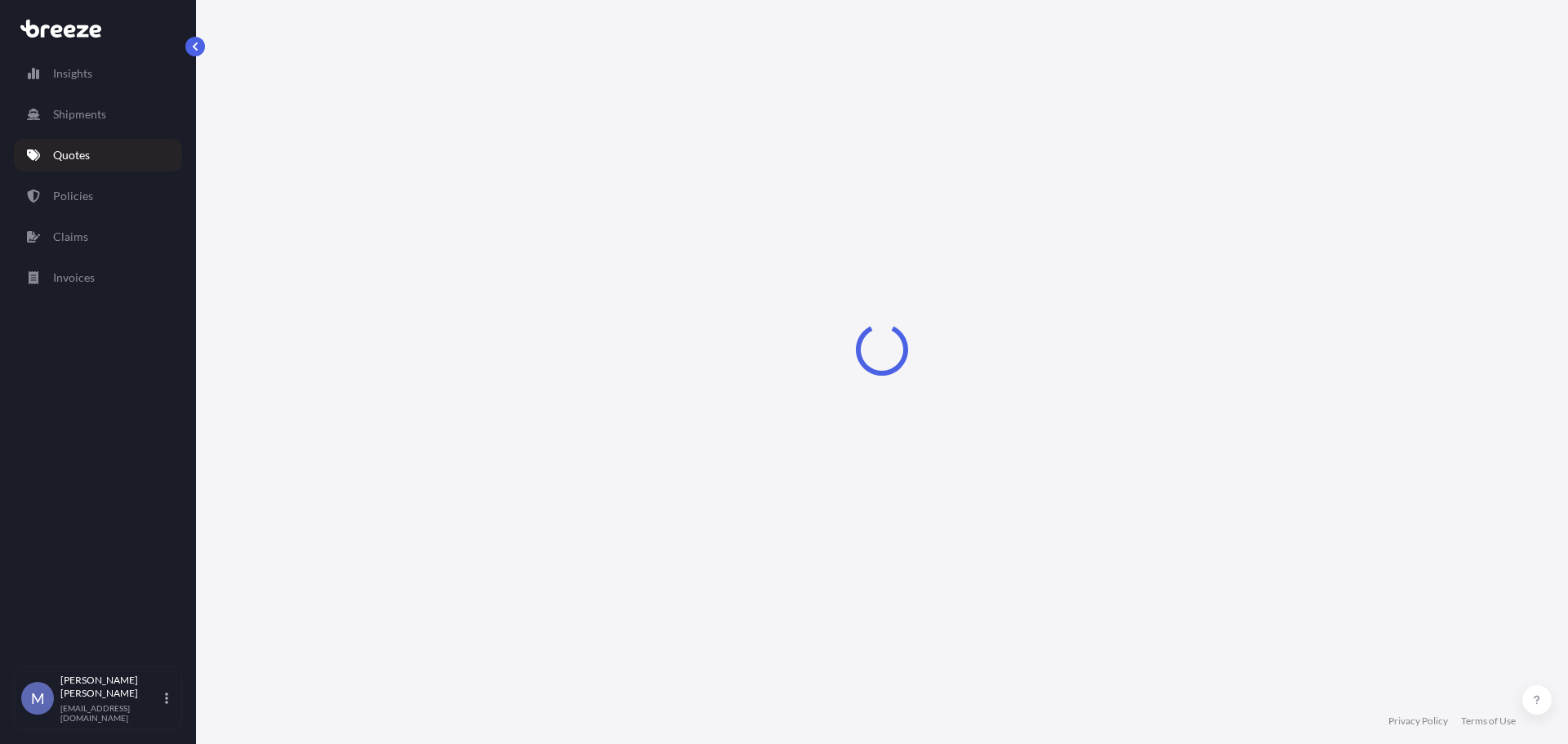
select select "Road"
select select "1"
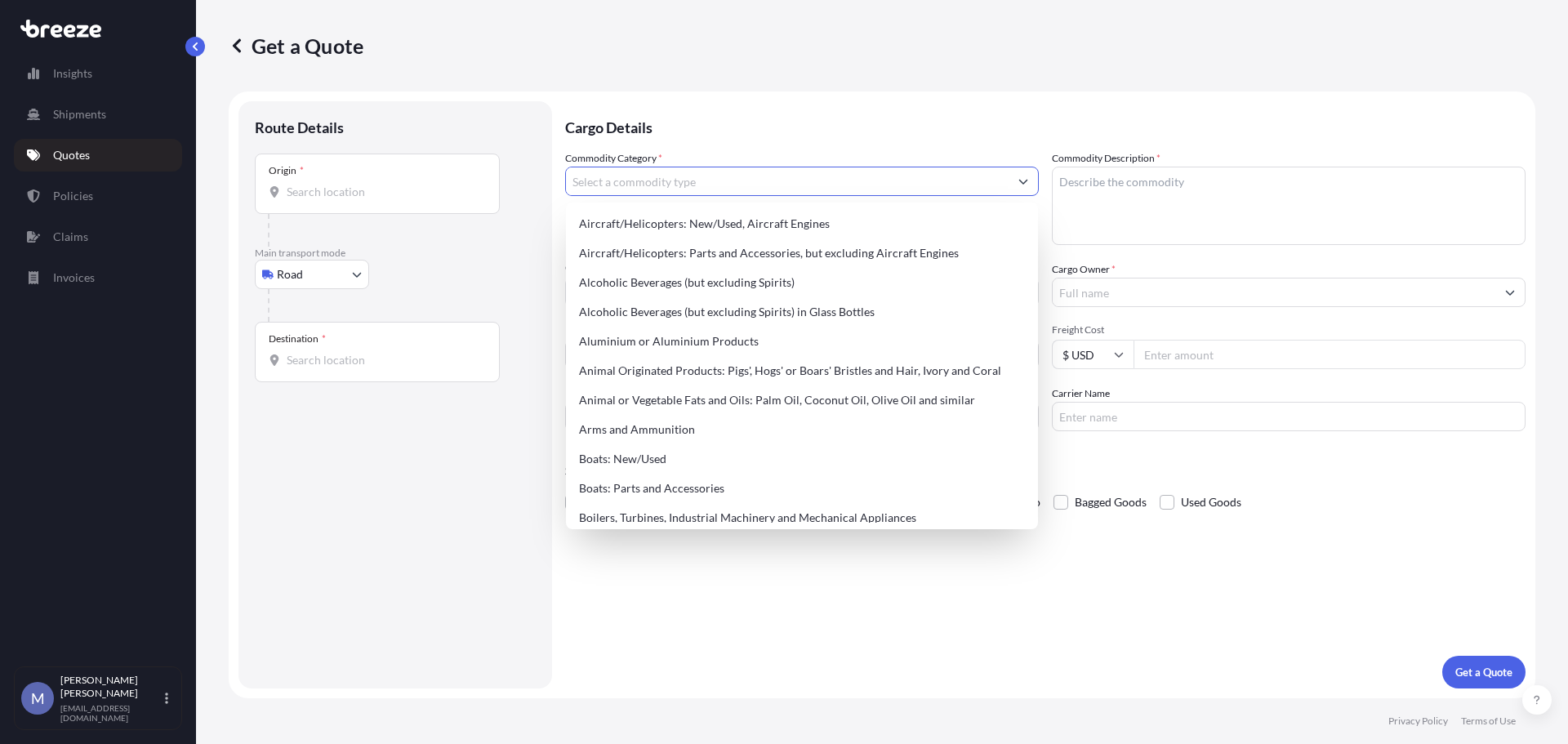
click at [794, 181] on input "Commodity Category *" at bounding box center [787, 181] width 443 height 29
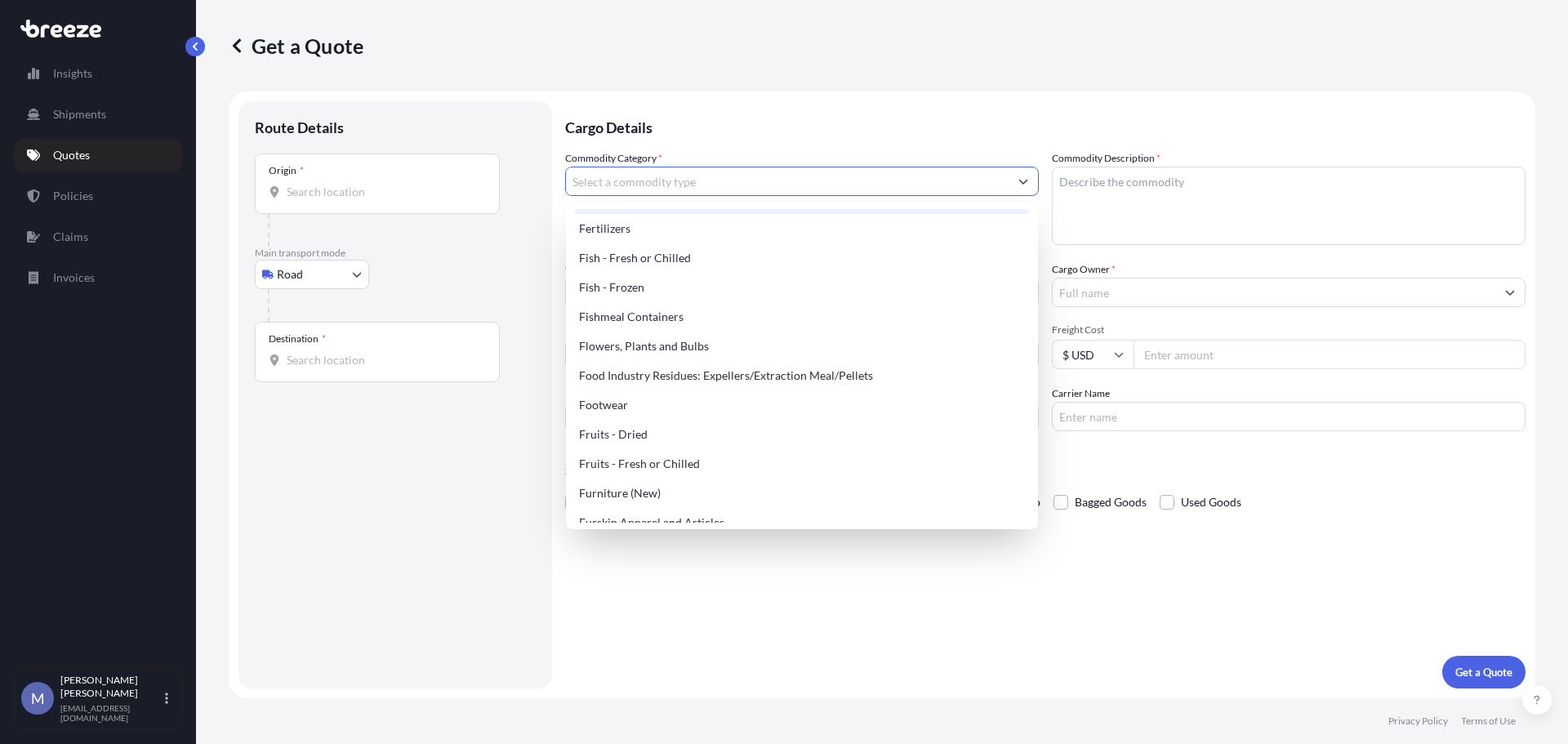
scroll to position [1143, 0]
click at [732, 377] on div "Food Industry Residues: Expellers/Extraction Meal/Pellets" at bounding box center [802, 374] width 459 height 29
type input "Food Industry Residues: Expellers/Extraction Meal/Pellets"
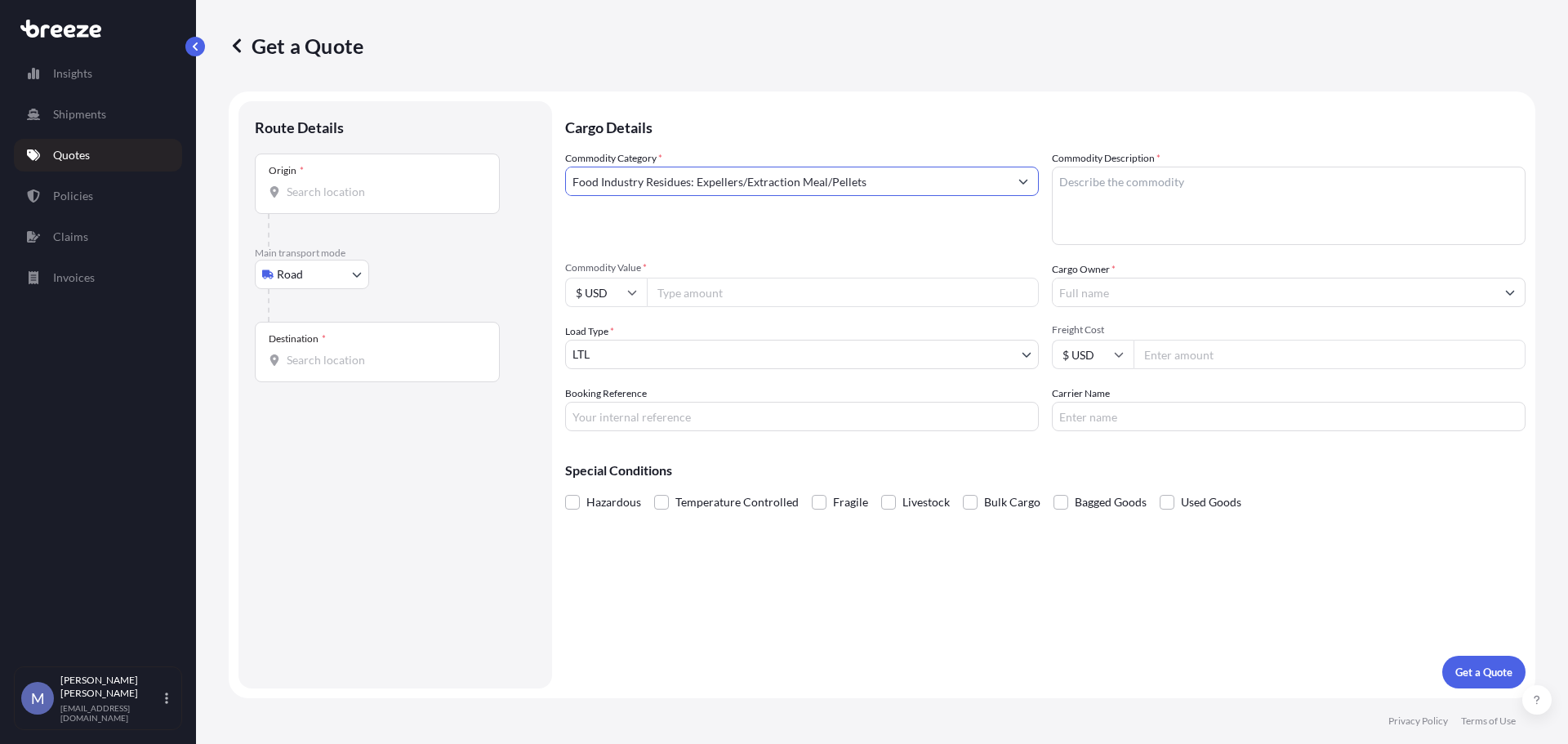
click at [1180, 199] on textarea "Commodity Description *" at bounding box center [1289, 205] width 474 height 79
type textarea "Kava Powder"
click at [820, 346] on body "Insights Shipments Quotes Policies Claims Invoices M Mike Elliott melliott@ship…" at bounding box center [784, 372] width 1568 height 744
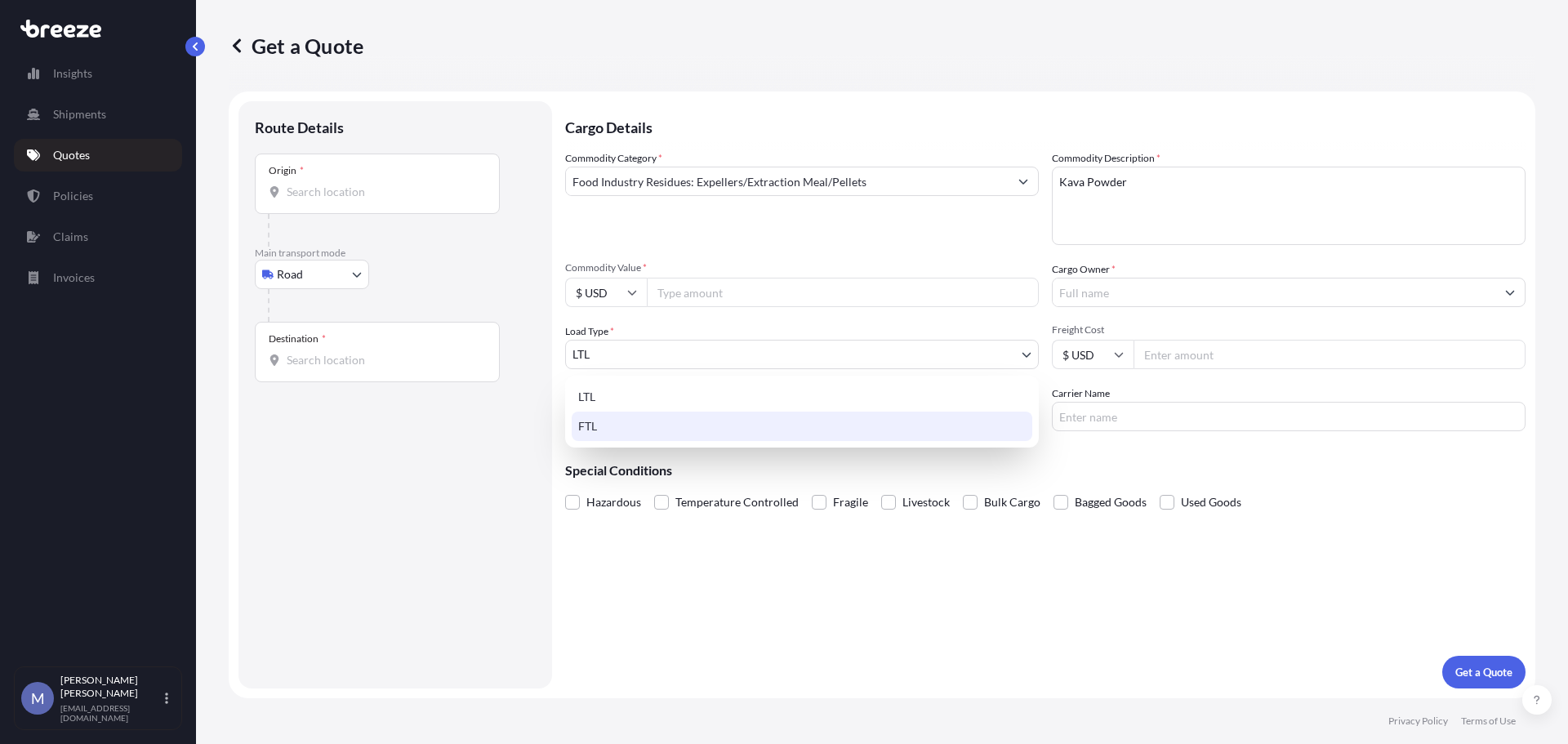
click at [596, 424] on div "FTL" at bounding box center [802, 426] width 461 height 29
select select "2"
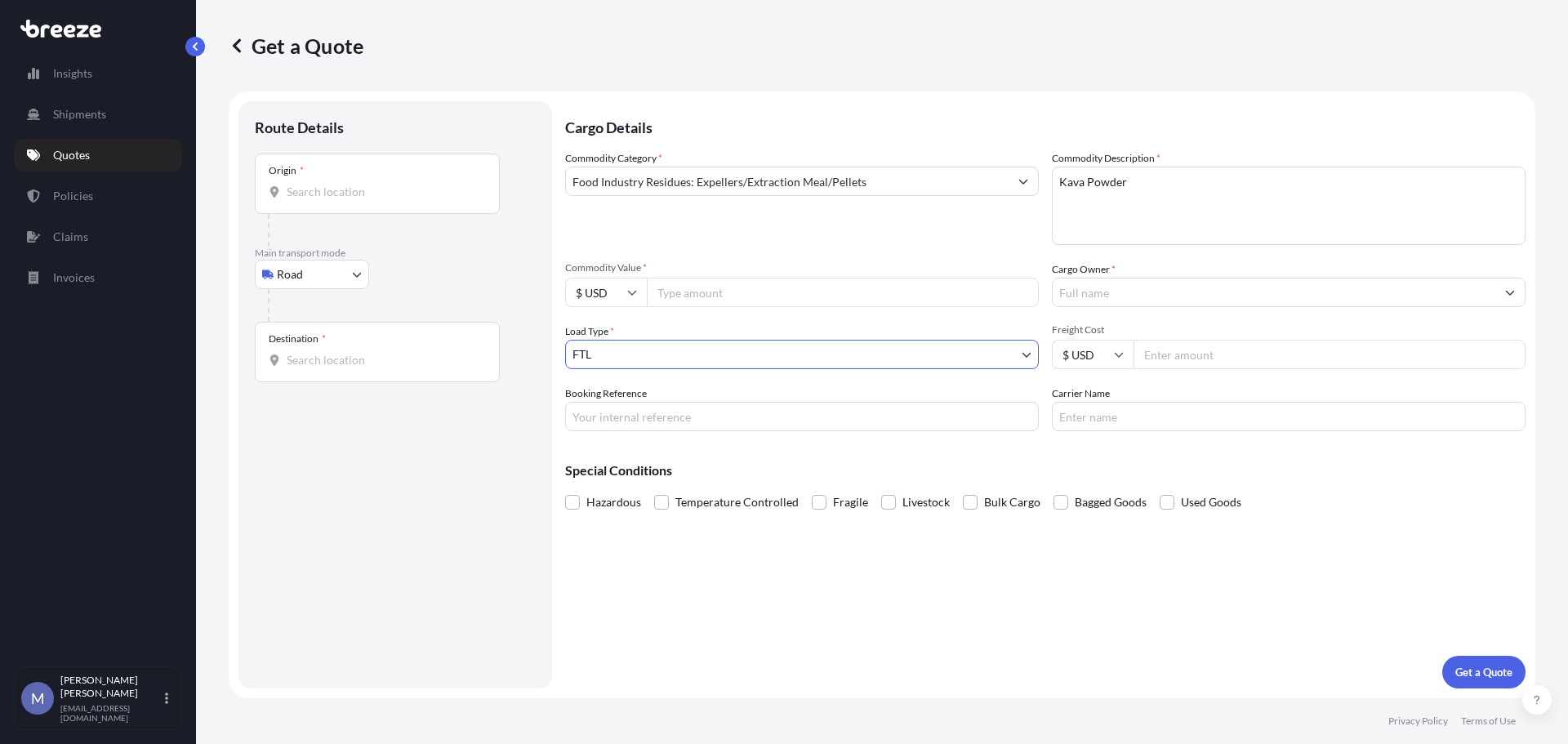
click at [323, 192] on input "Origin *" at bounding box center [382, 192] width 192 height 16
click at [334, 189] on input "Origin * Please select an origin" at bounding box center [382, 192] width 192 height 16
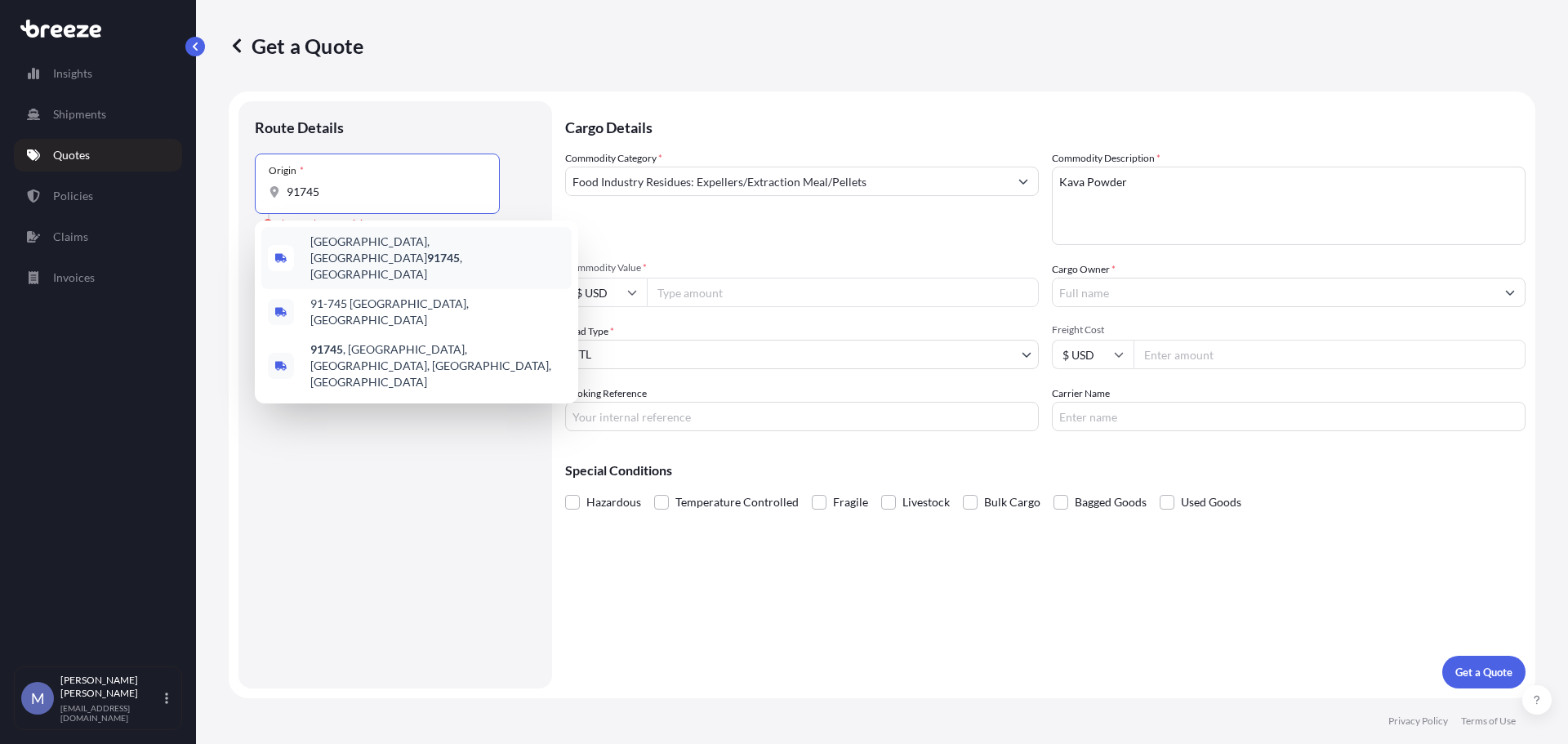
click at [346, 239] on span "[GEOGRAPHIC_DATA] , [GEOGRAPHIC_DATA]" at bounding box center [437, 258] width 255 height 49
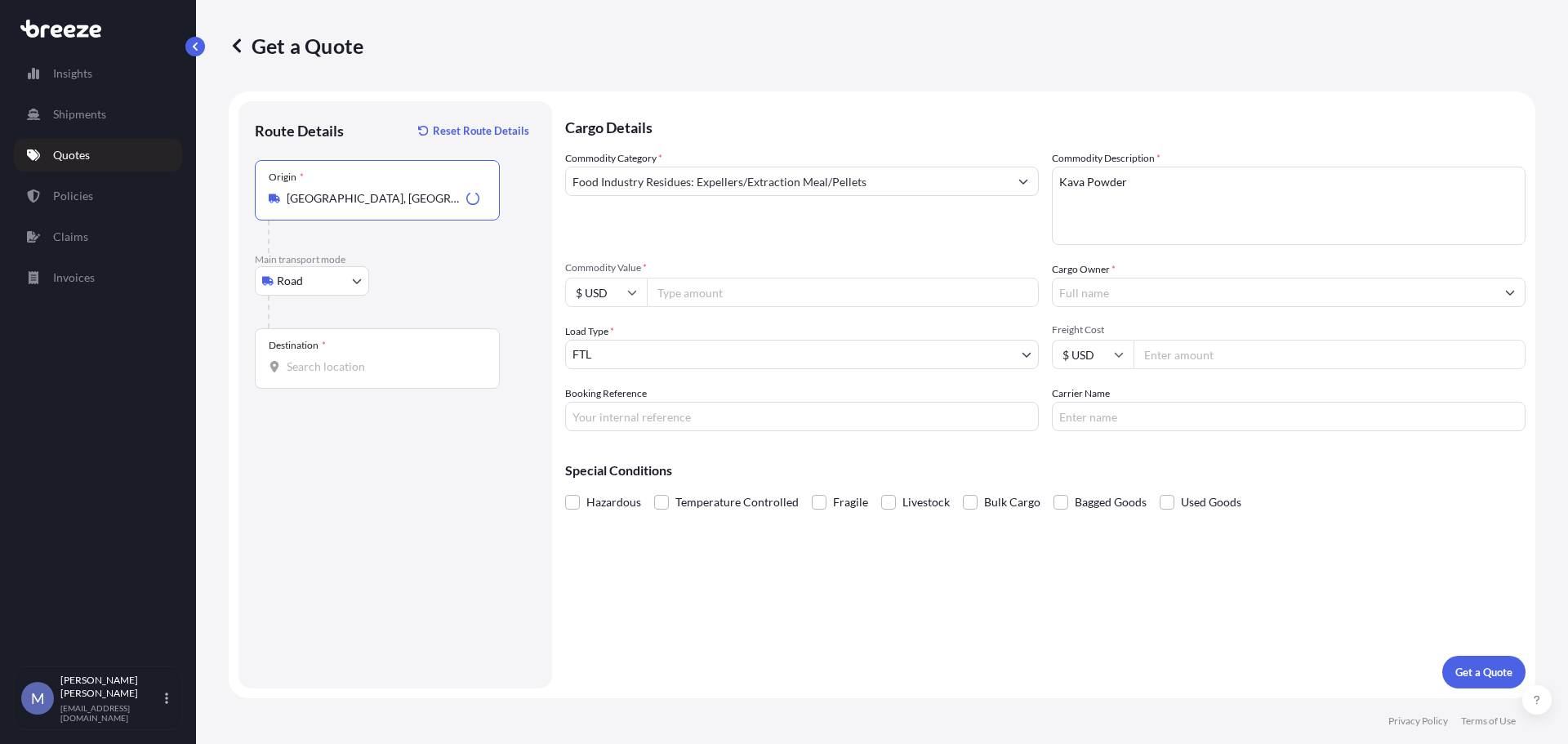
type input "[GEOGRAPHIC_DATA], [GEOGRAPHIC_DATA]"
click at [337, 363] on input "Destination *" at bounding box center [382, 367] width 192 height 16
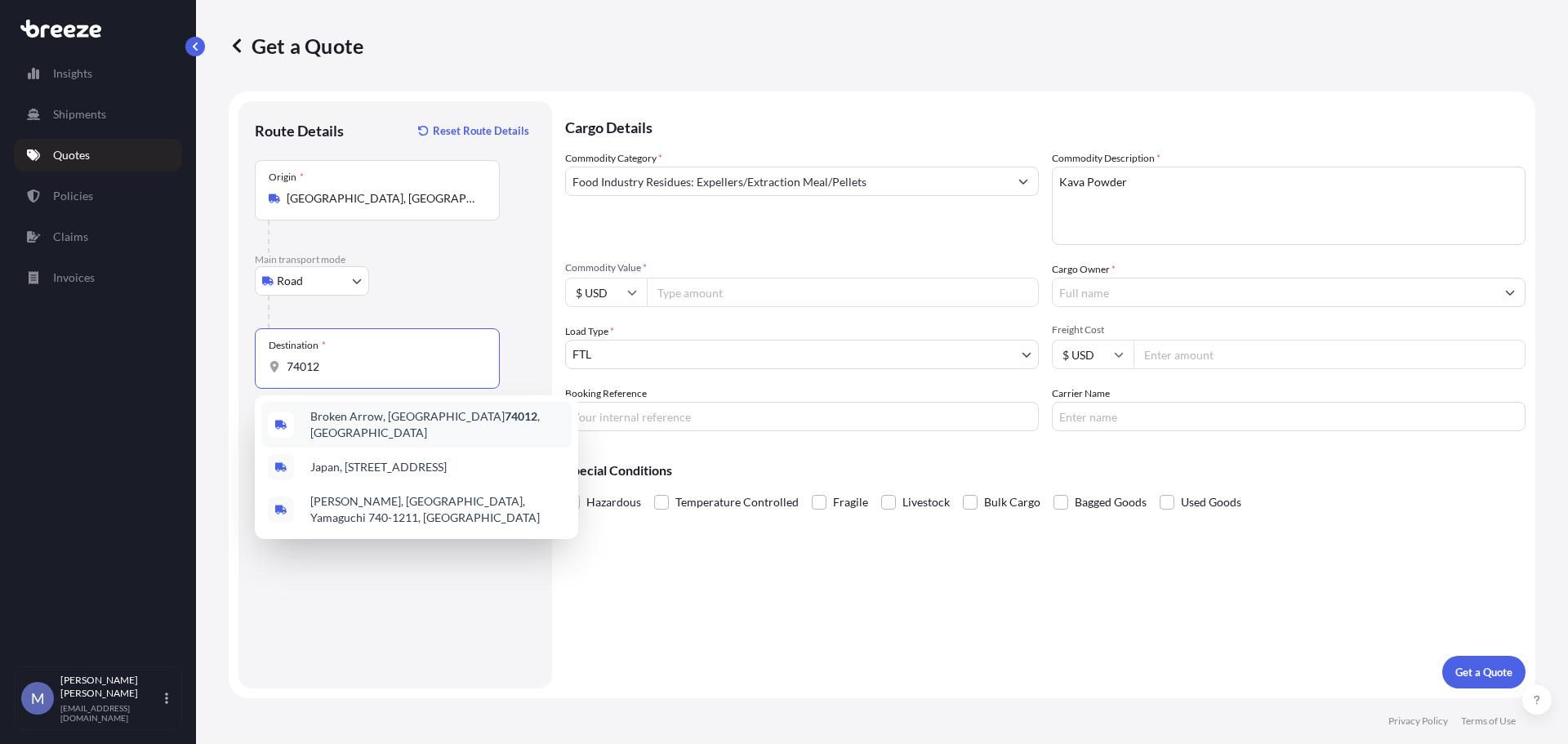
click at [366, 411] on div "Broken Arrow, OK 74012 , [GEOGRAPHIC_DATA]" at bounding box center [416, 425] width 310 height 46
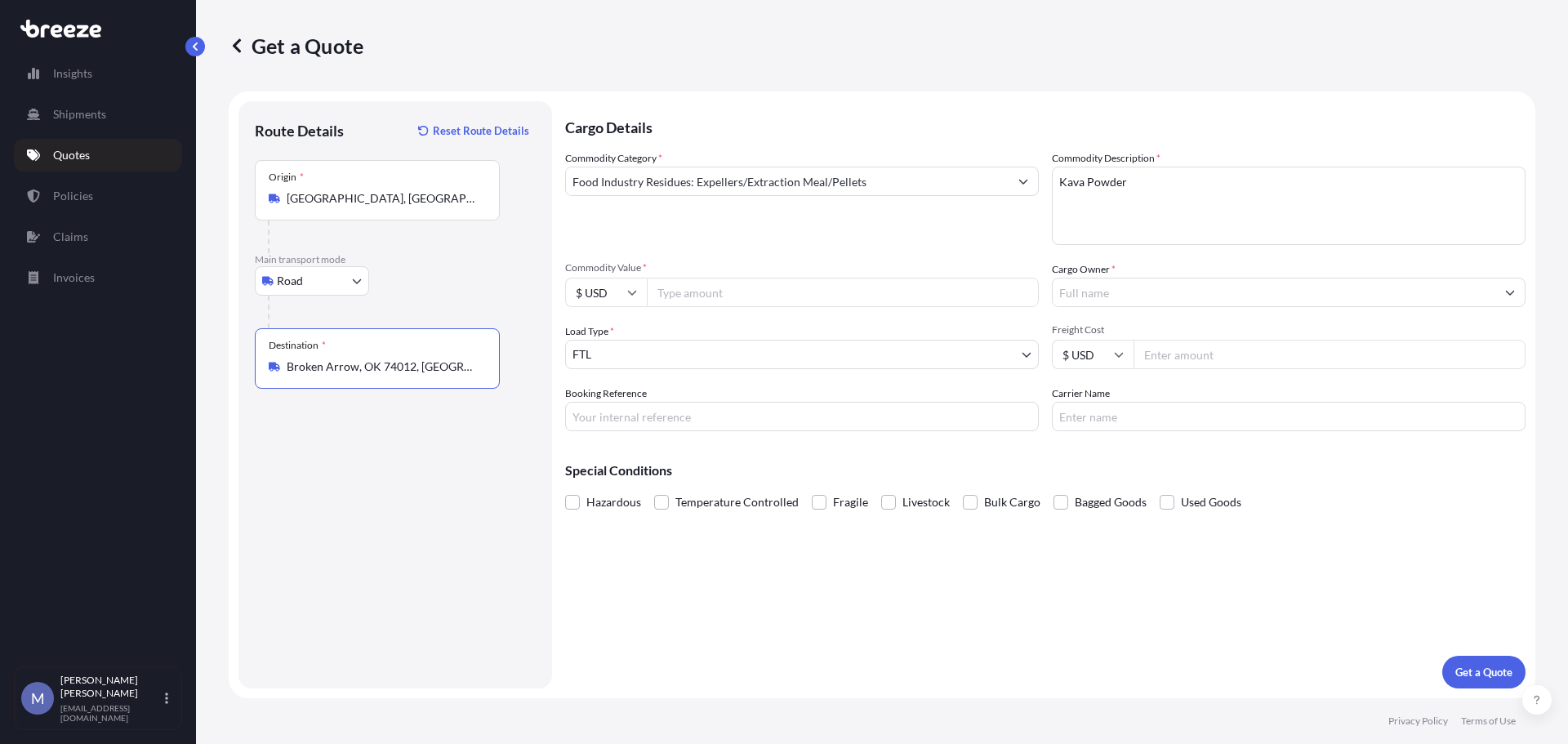
type input "Broken Arrow, OK 74012, [GEOGRAPHIC_DATA]"
click at [751, 296] on input "Commodity Value *" at bounding box center [843, 292] width 392 height 29
type input "490000"
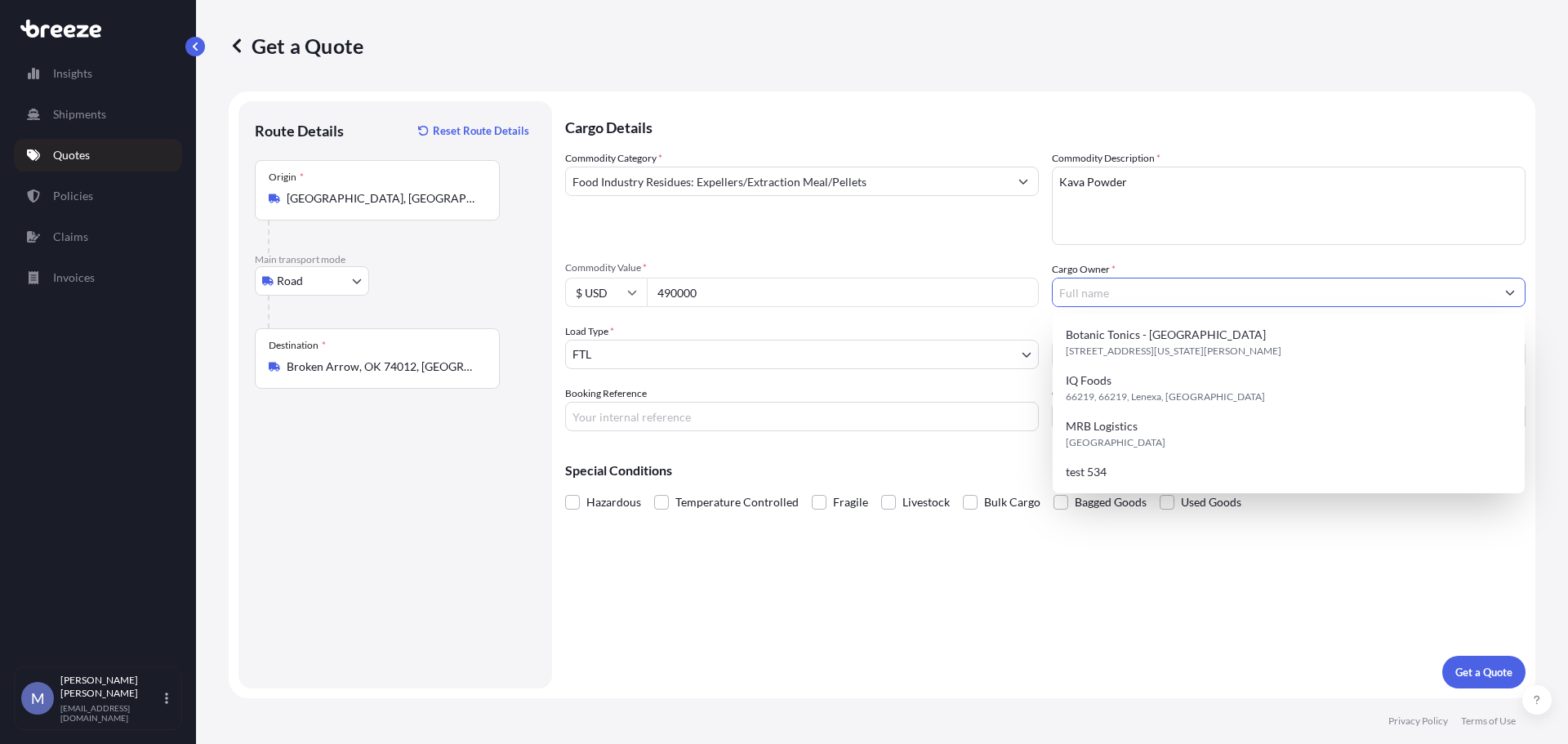
click at [1145, 282] on input "Cargo Owner *" at bounding box center [1274, 292] width 443 height 29
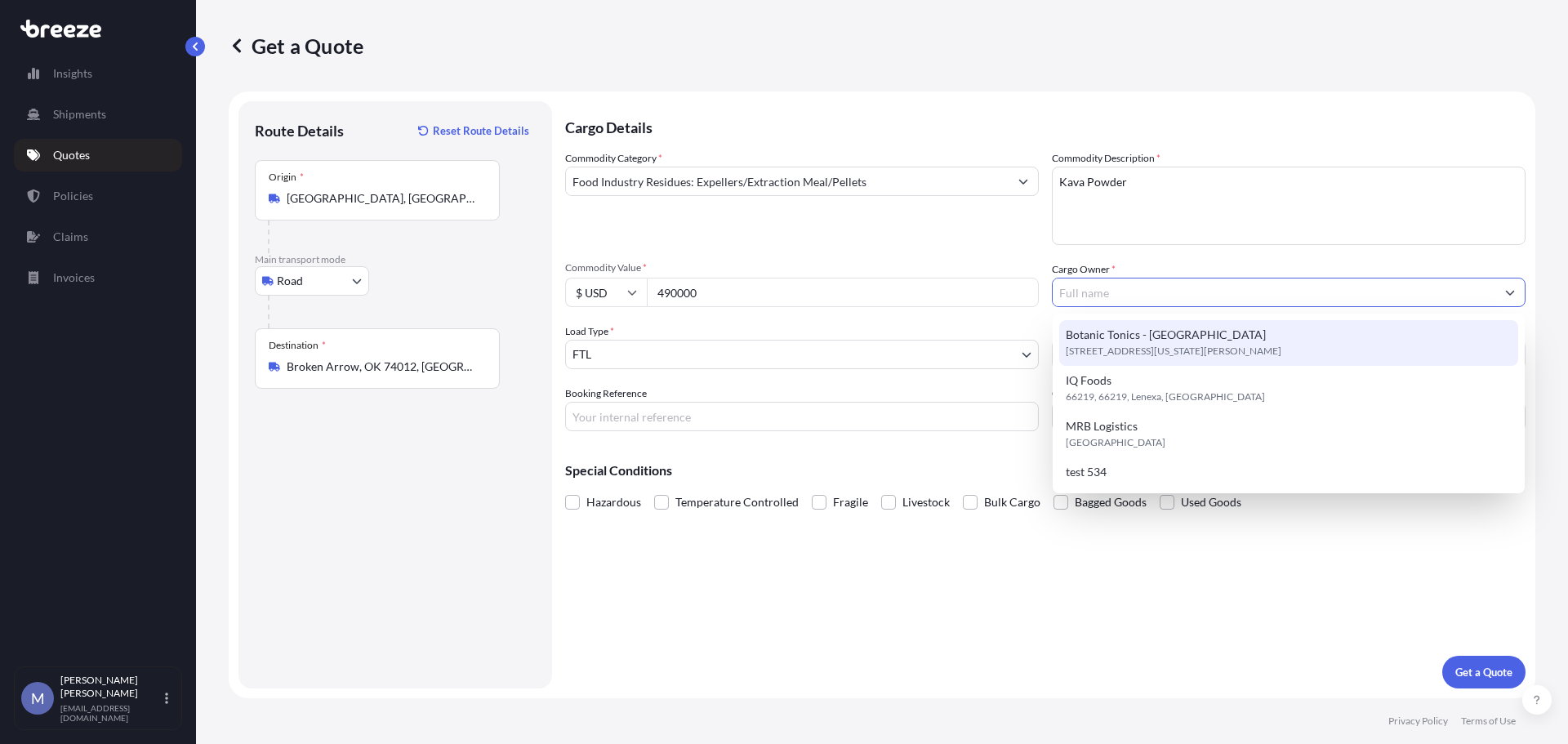
click at [1128, 339] on span "Botanic Tonics - [GEOGRAPHIC_DATA]" at bounding box center [1166, 335] width 200 height 16
type input "Botanic Tonics - [GEOGRAPHIC_DATA]"
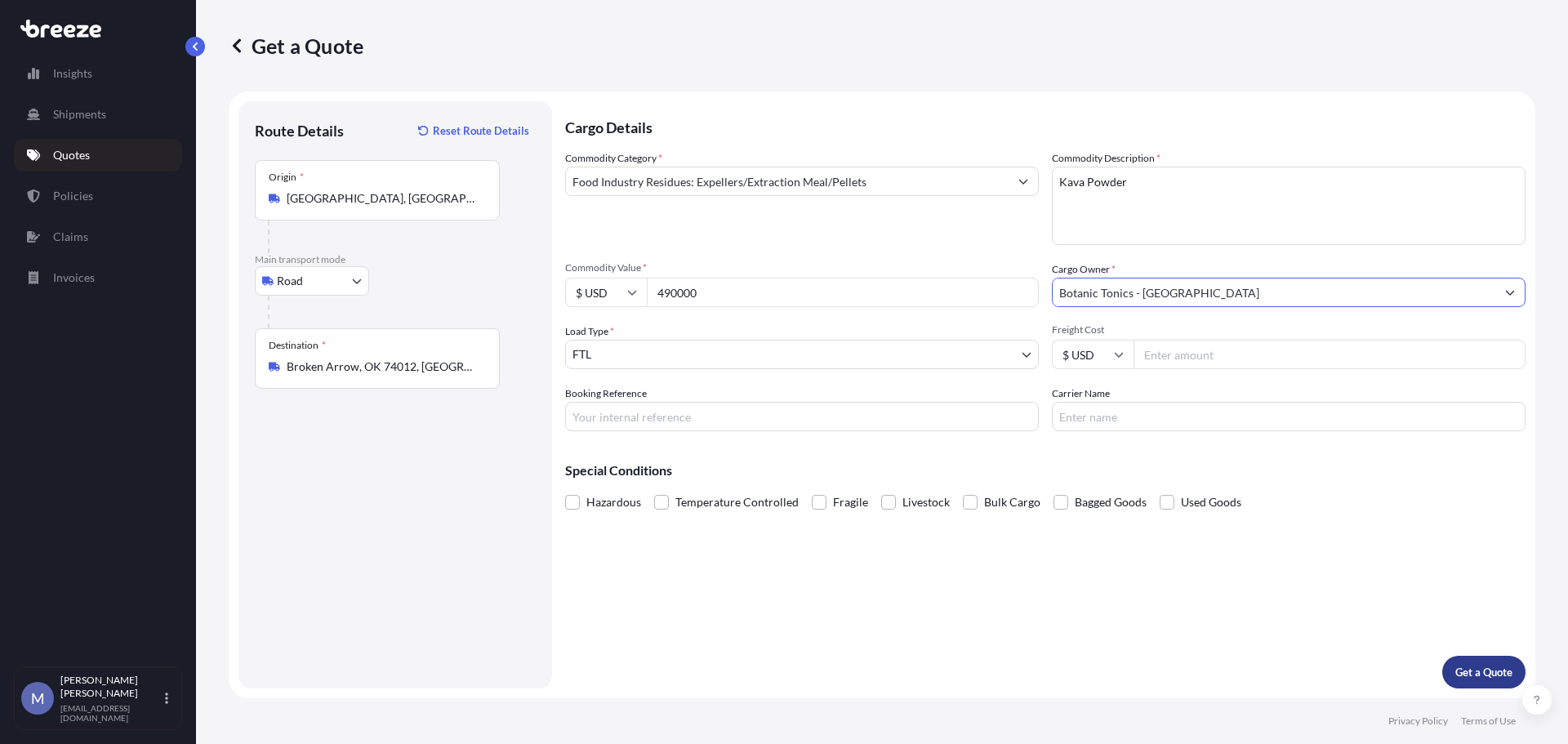
click at [1480, 670] on p "Get a Quote" at bounding box center [1484, 672] width 57 height 16
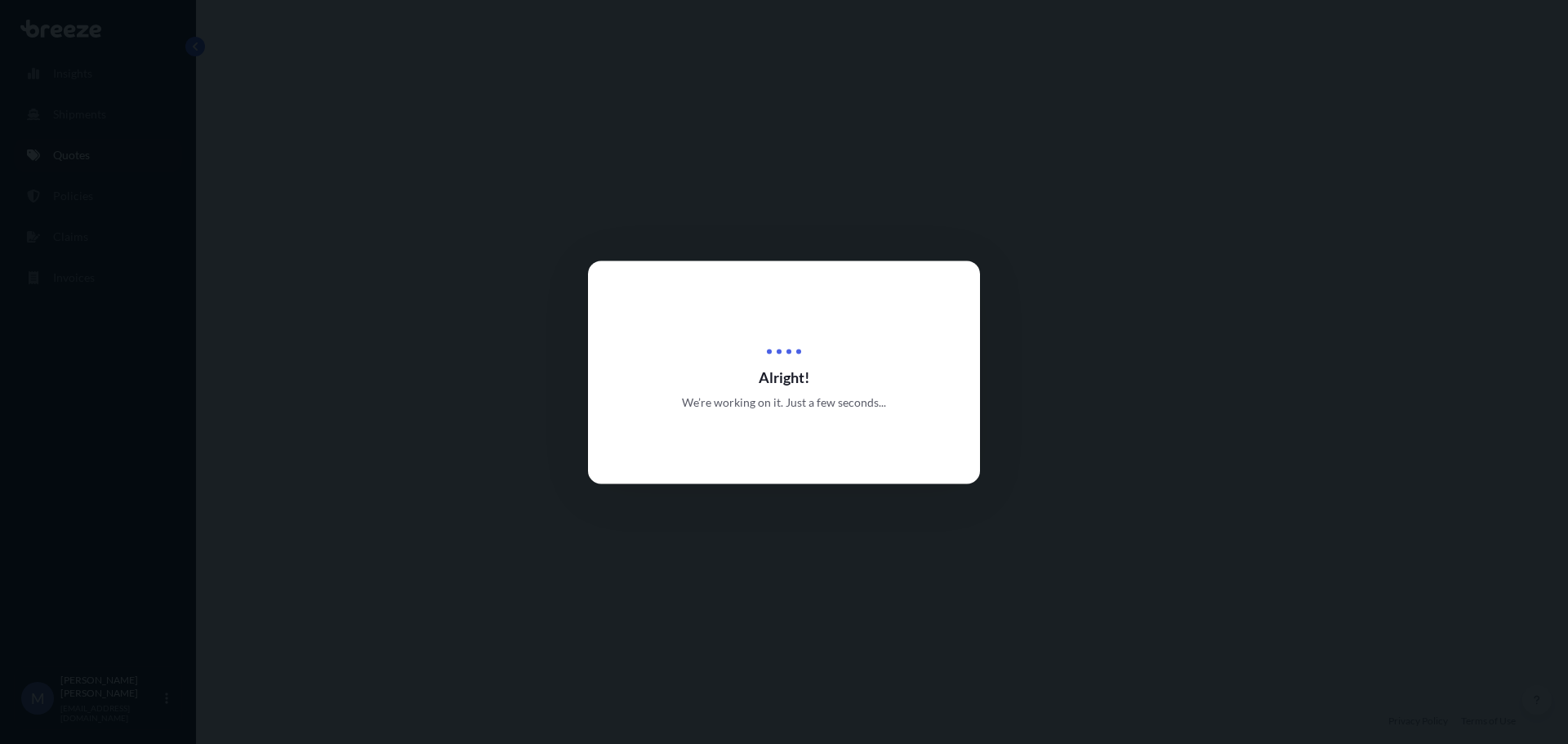
select select "Road"
select select "2"
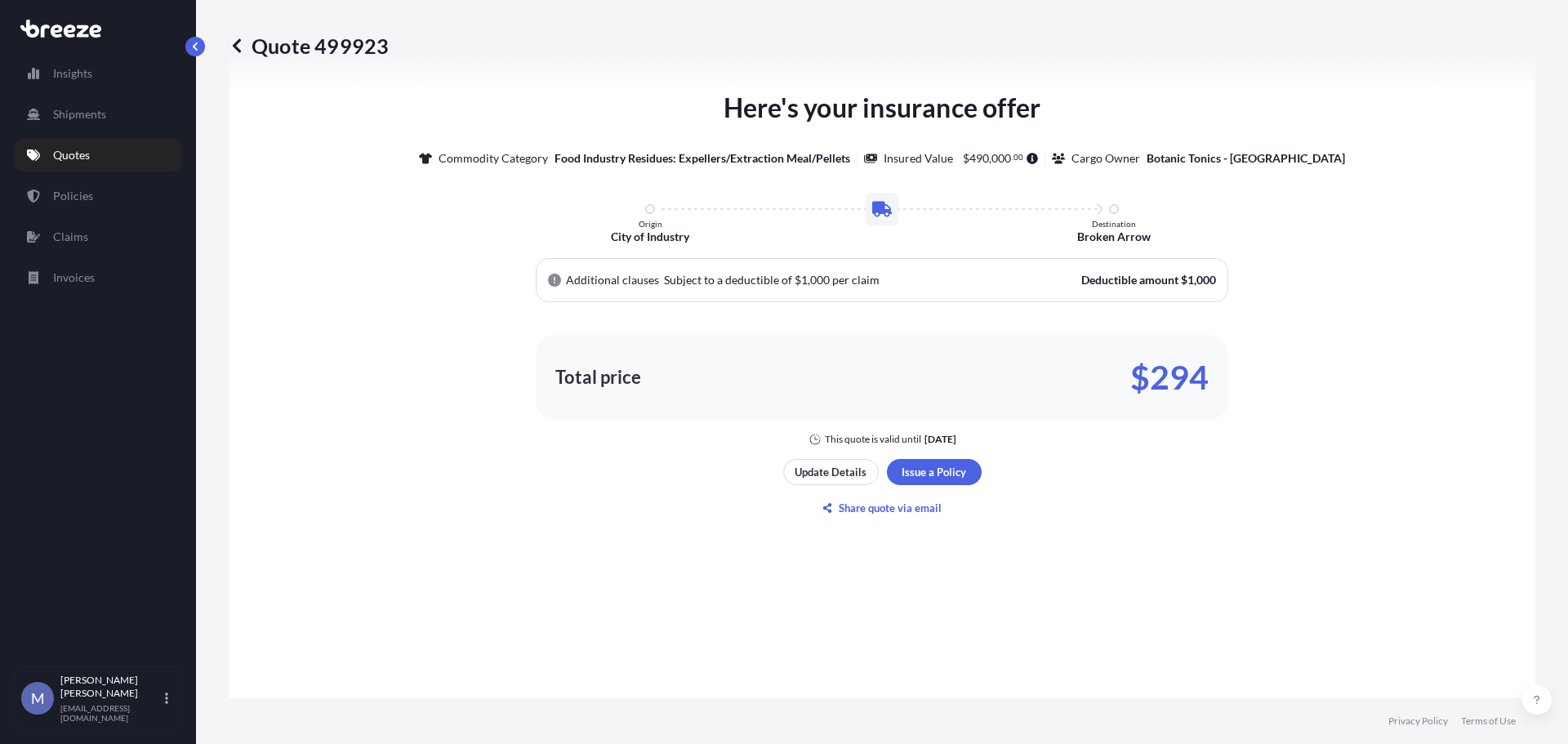
scroll to position [818, 0]
